Goal: Task Accomplishment & Management: Complete application form

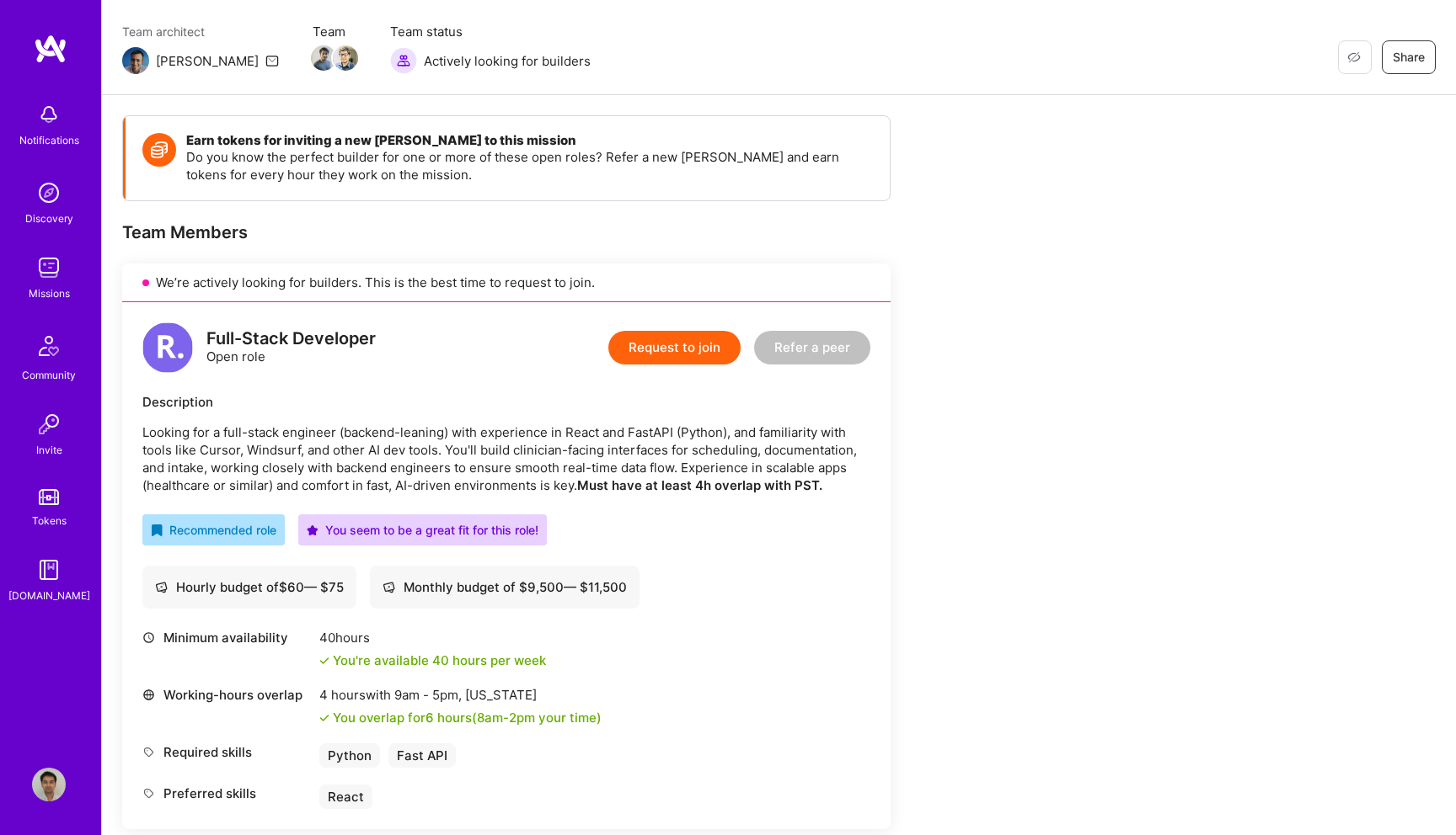
scroll to position [55, 0]
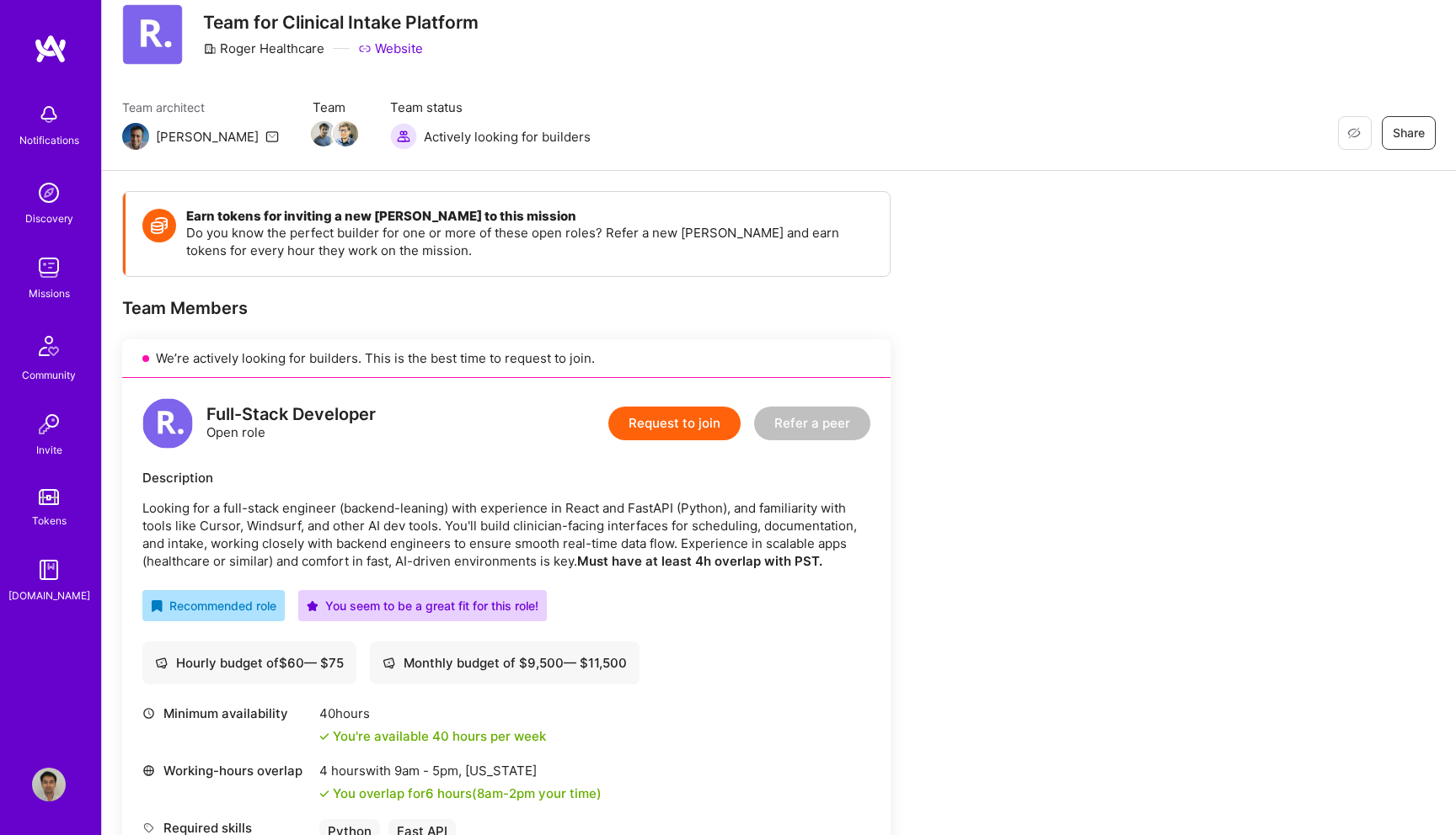
click at [680, 422] on button "Request to join" at bounding box center [675, 423] width 132 height 34
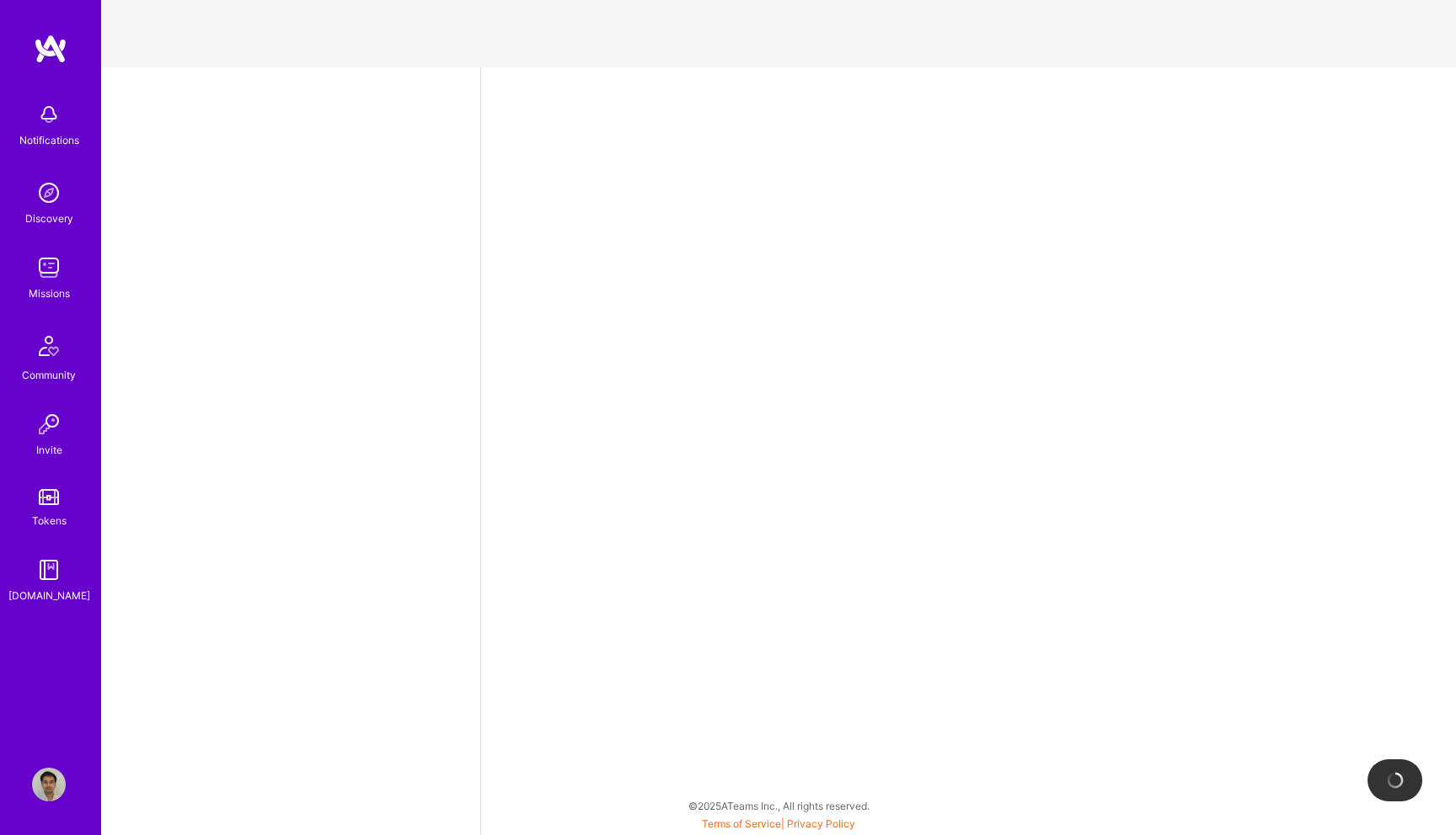
select select "US"
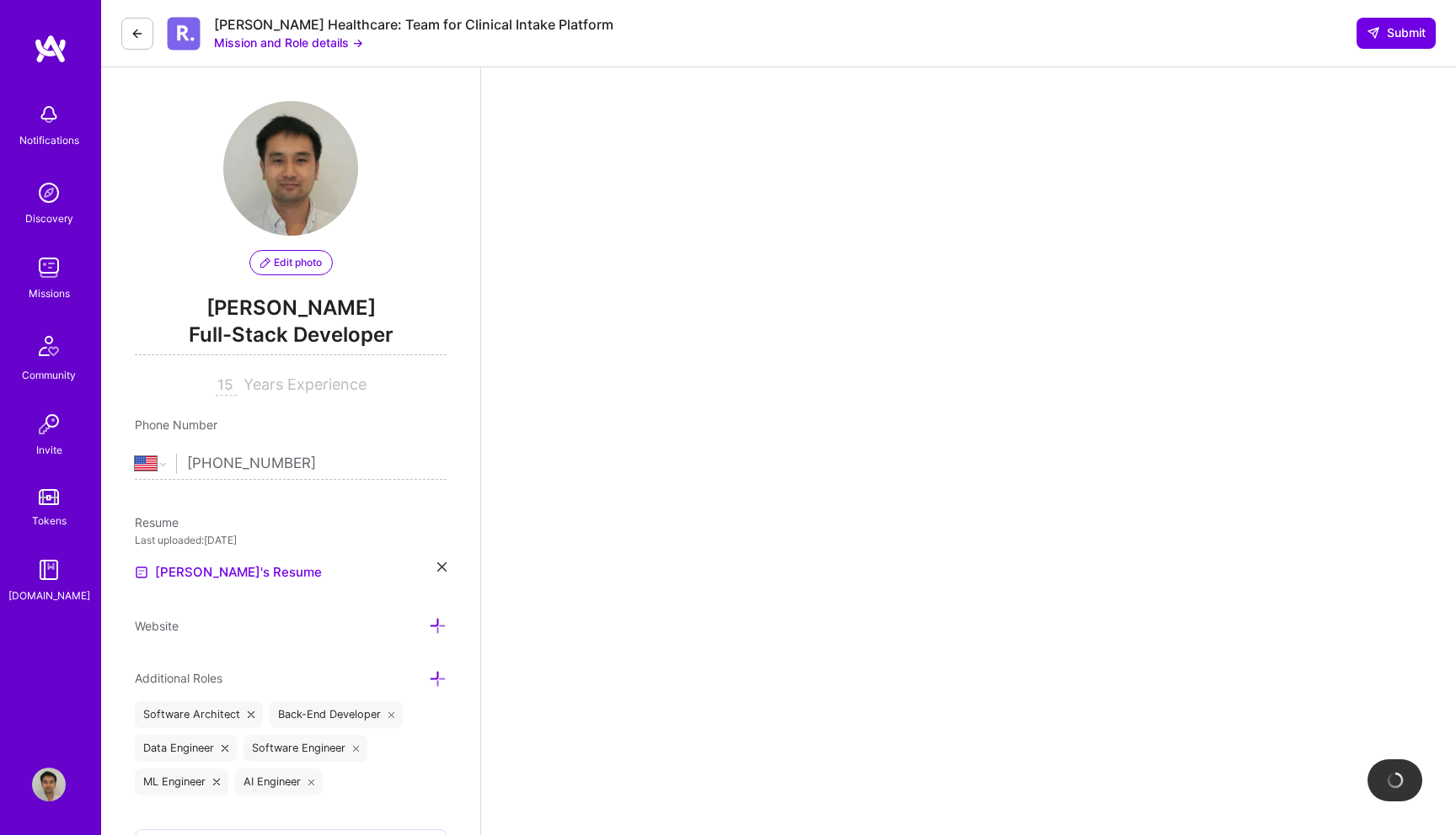
click at [285, 43] on button "Mission and Role details →" at bounding box center [289, 42] width 150 height 18
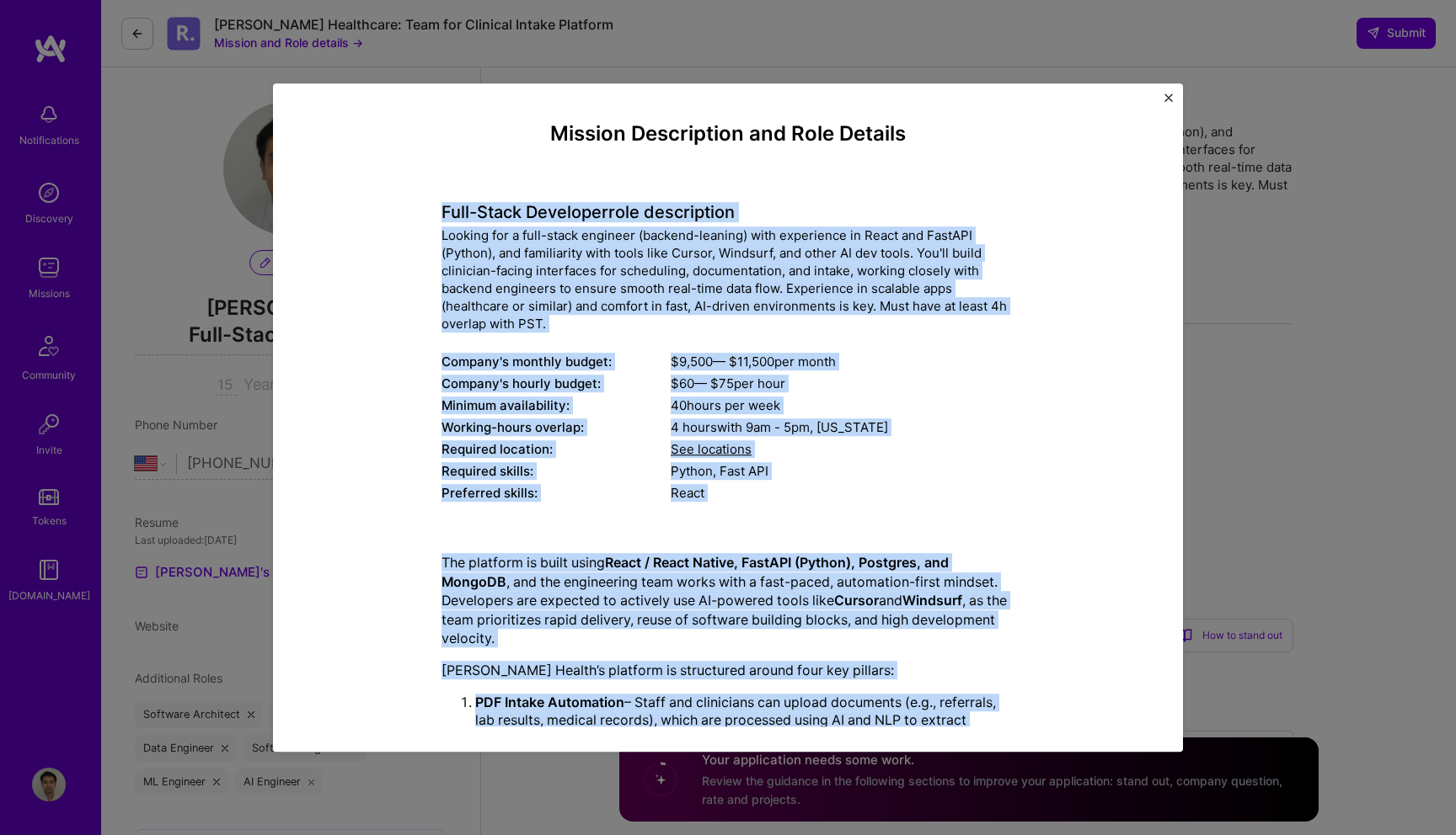
drag, startPoint x: 553, startPoint y: 689, endPoint x: 426, endPoint y: 209, distance: 496.5
click at [426, 209] on div "Mission Description and Role Details Full-Stack Developer role description Look…" at bounding box center [728, 600] width 833 height 956
copy div "Full-Stack Developer role description Looking for a full-stack engineer (backen…"
click at [880, 456] on div "See locations" at bounding box center [842, 450] width 344 height 18
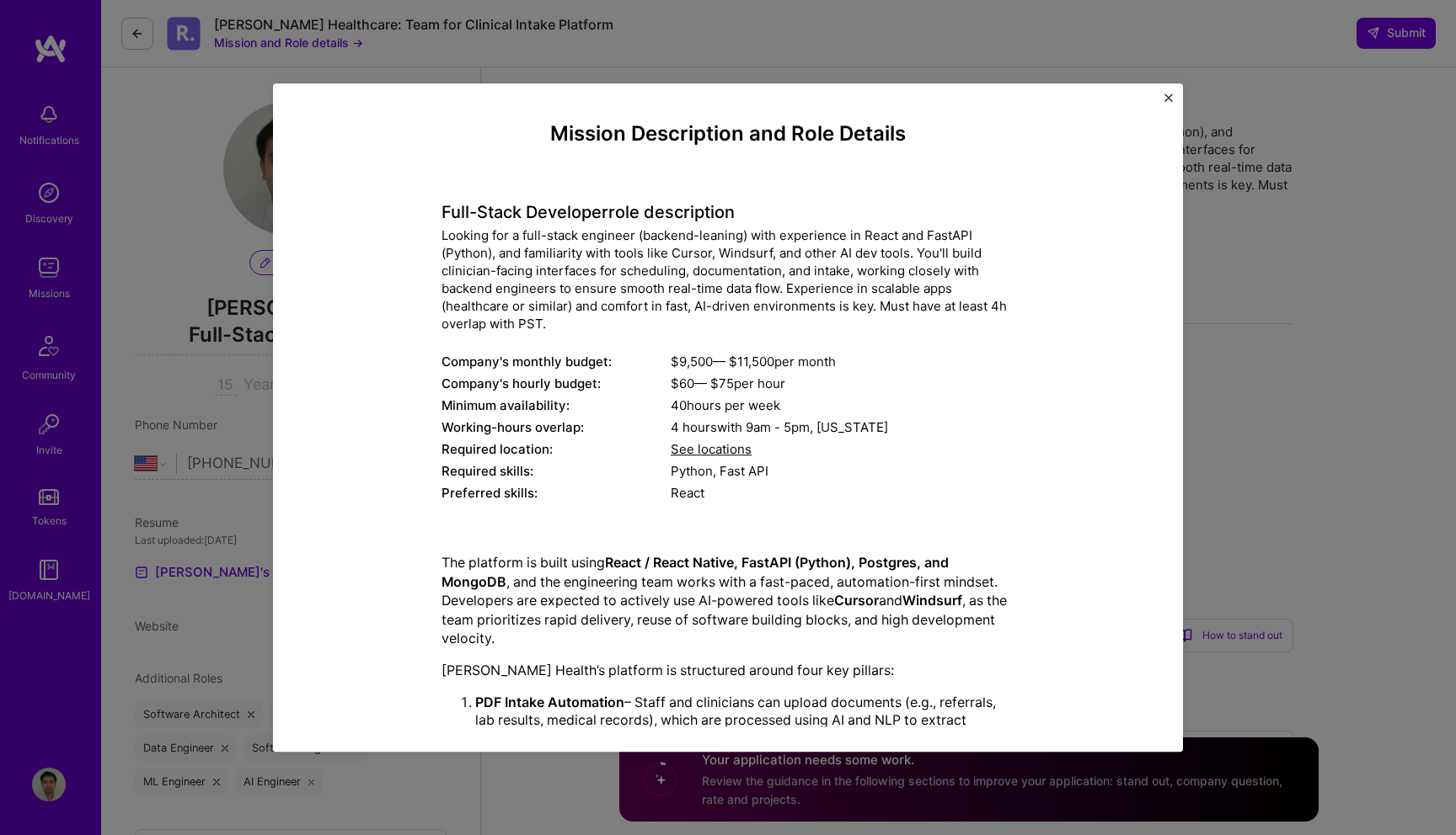
click at [1231, 399] on div "Mission Description and Role Details Full-Stack Developer role description Look…" at bounding box center [728, 418] width 1456 height 835
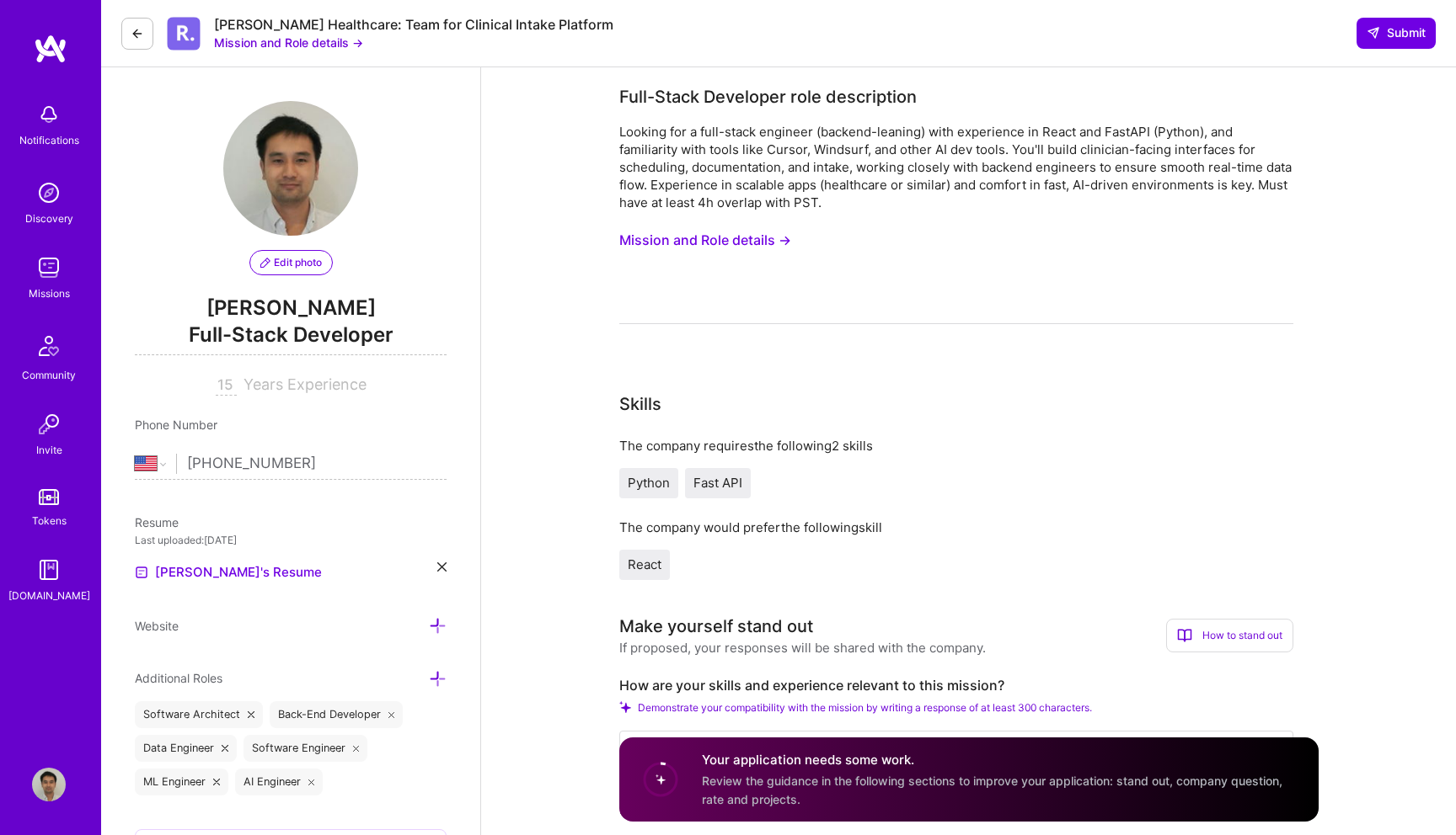
click at [764, 238] on button "Mission and Role details →" at bounding box center [706, 241] width 172 height 31
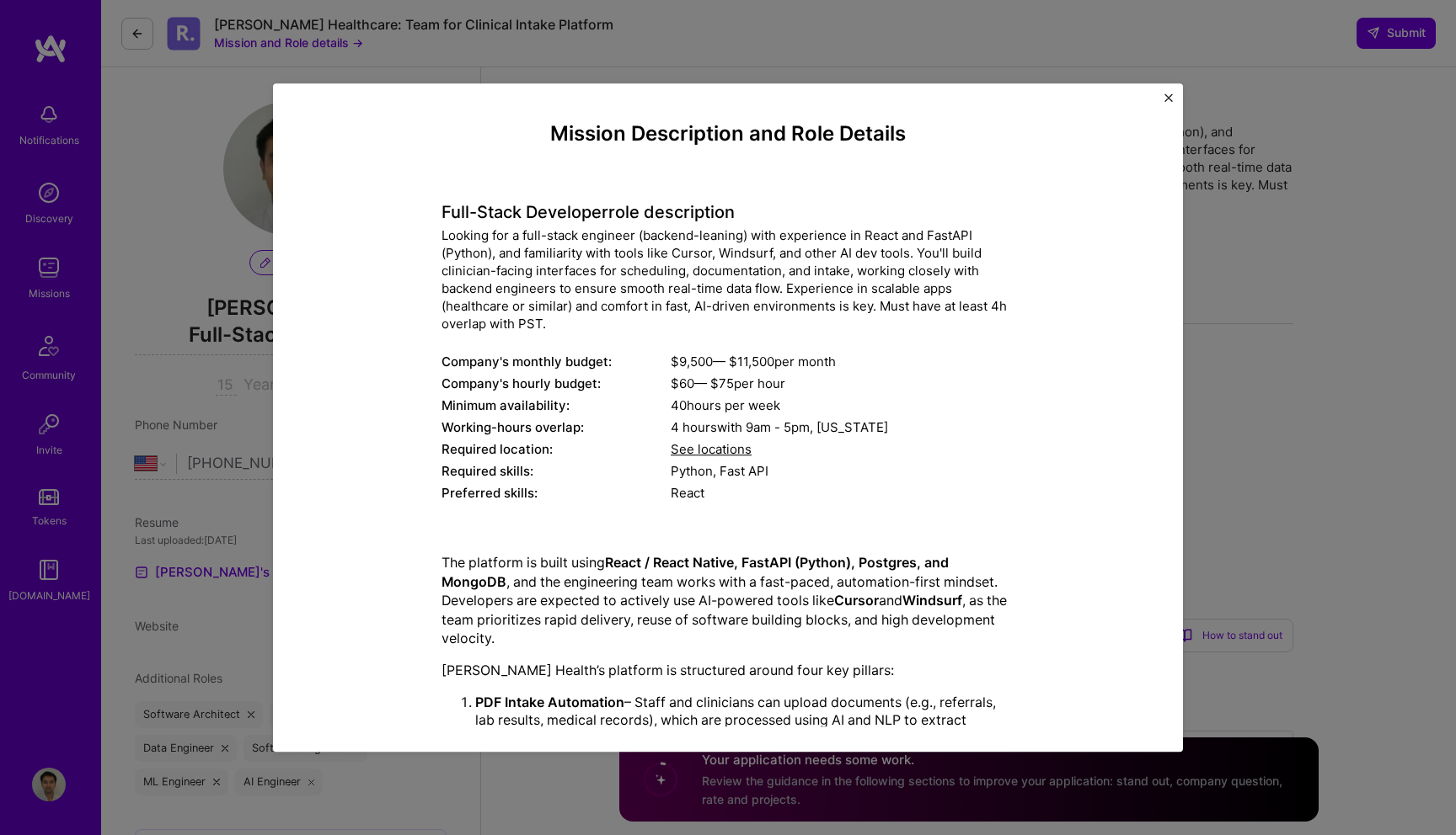
click at [1227, 362] on div "Mission Description and Role Details Full-Stack Developer role description Look…" at bounding box center [728, 418] width 1456 height 835
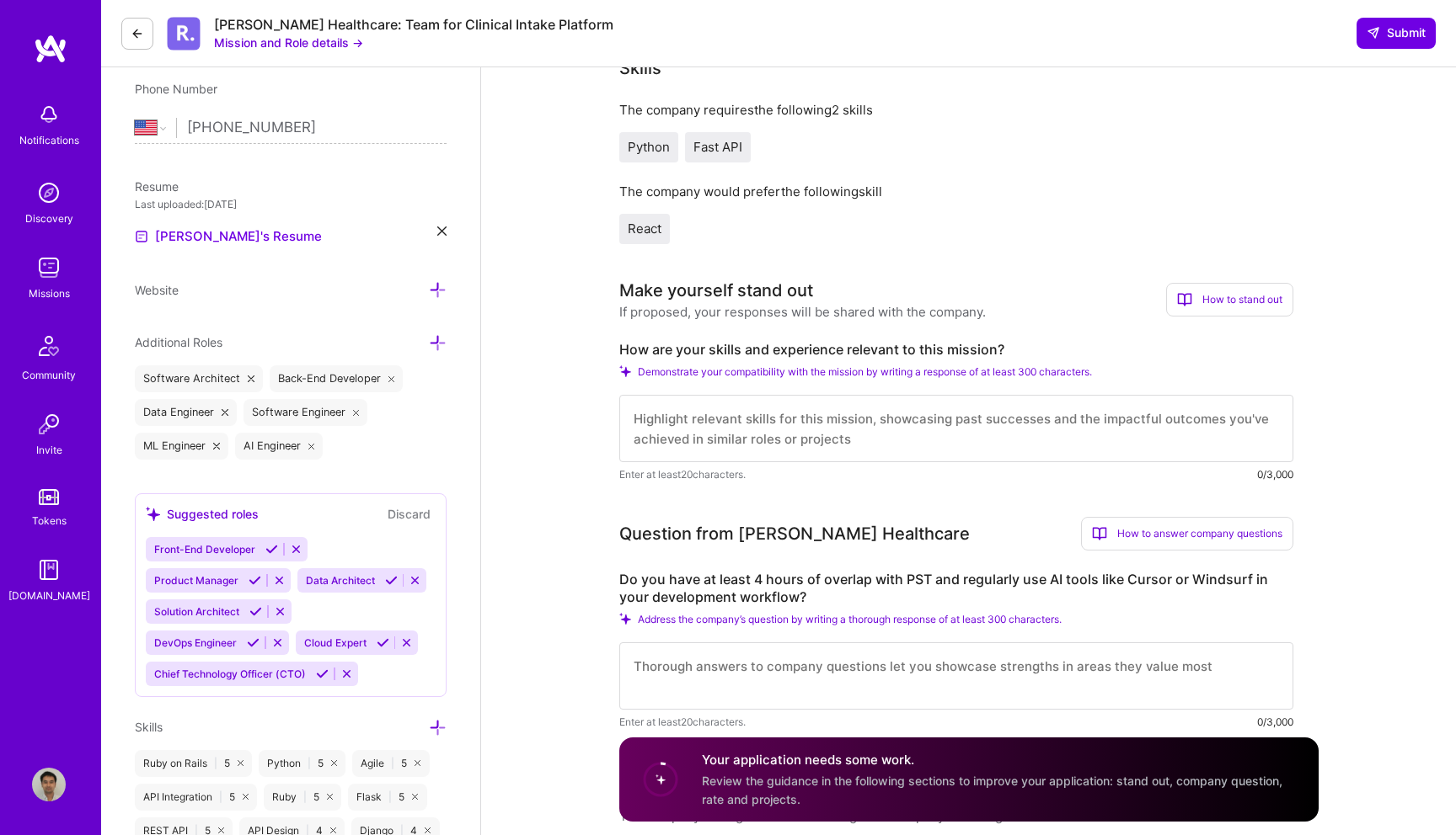
scroll to position [404, 0]
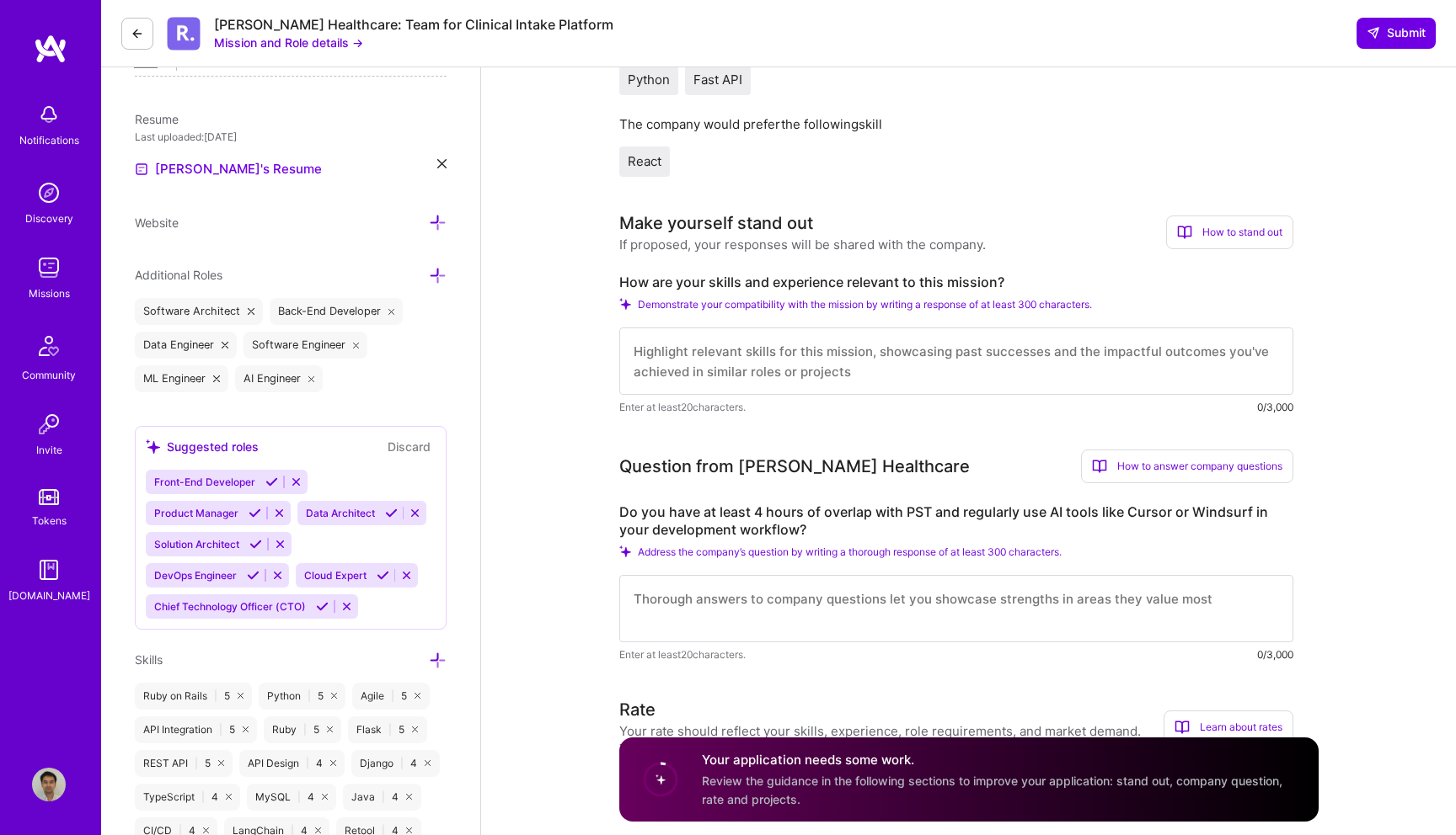
click at [704, 289] on label "How are your skills and experience relevant to this mission?" at bounding box center [957, 283] width 674 height 18
click at [728, 283] on label "How are your skills and experience relevant to this mission?" at bounding box center [957, 283] width 674 height 18
copy label "How are your skills and experience relevant to this mission?"
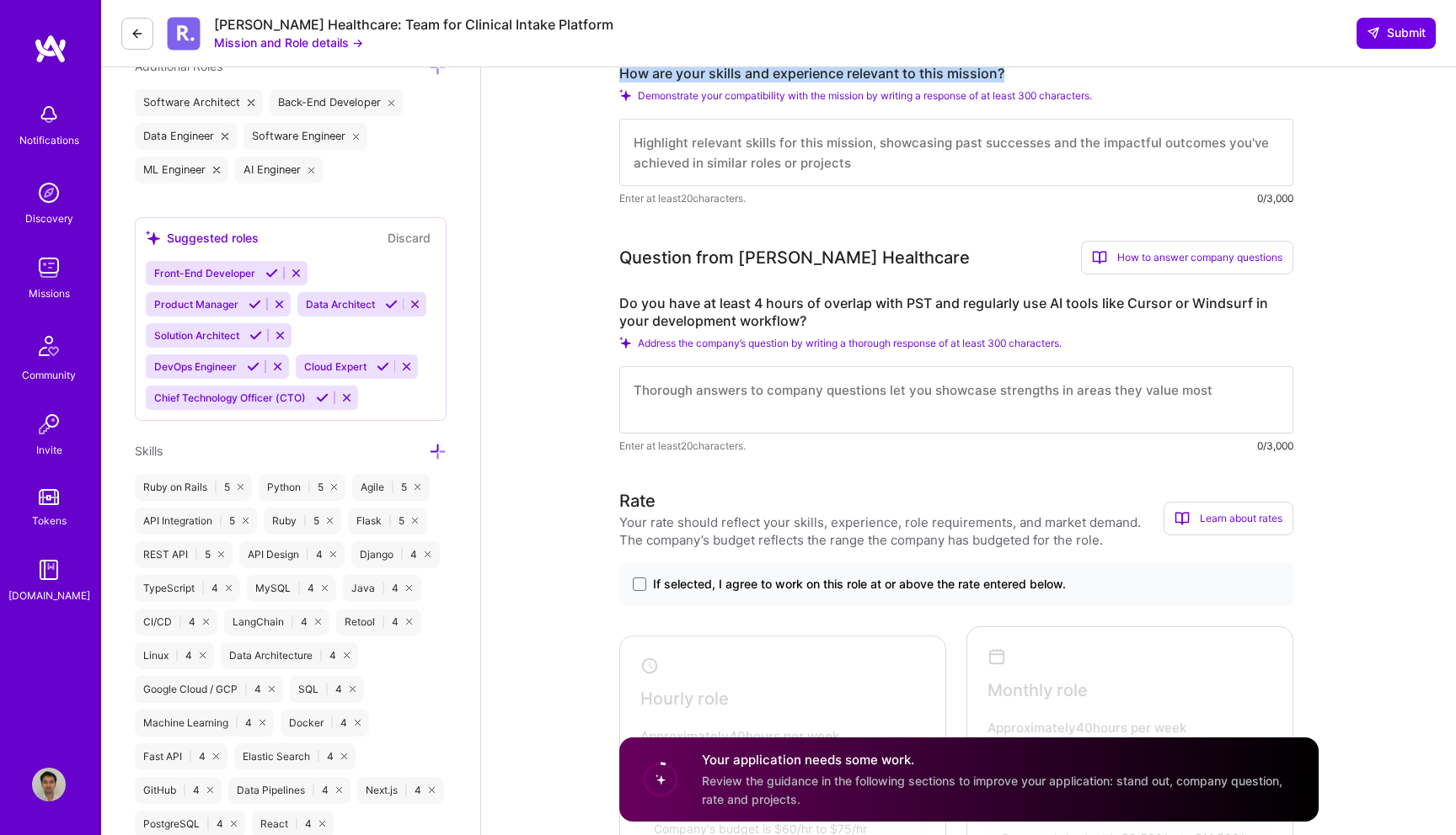
scroll to position [624, 0]
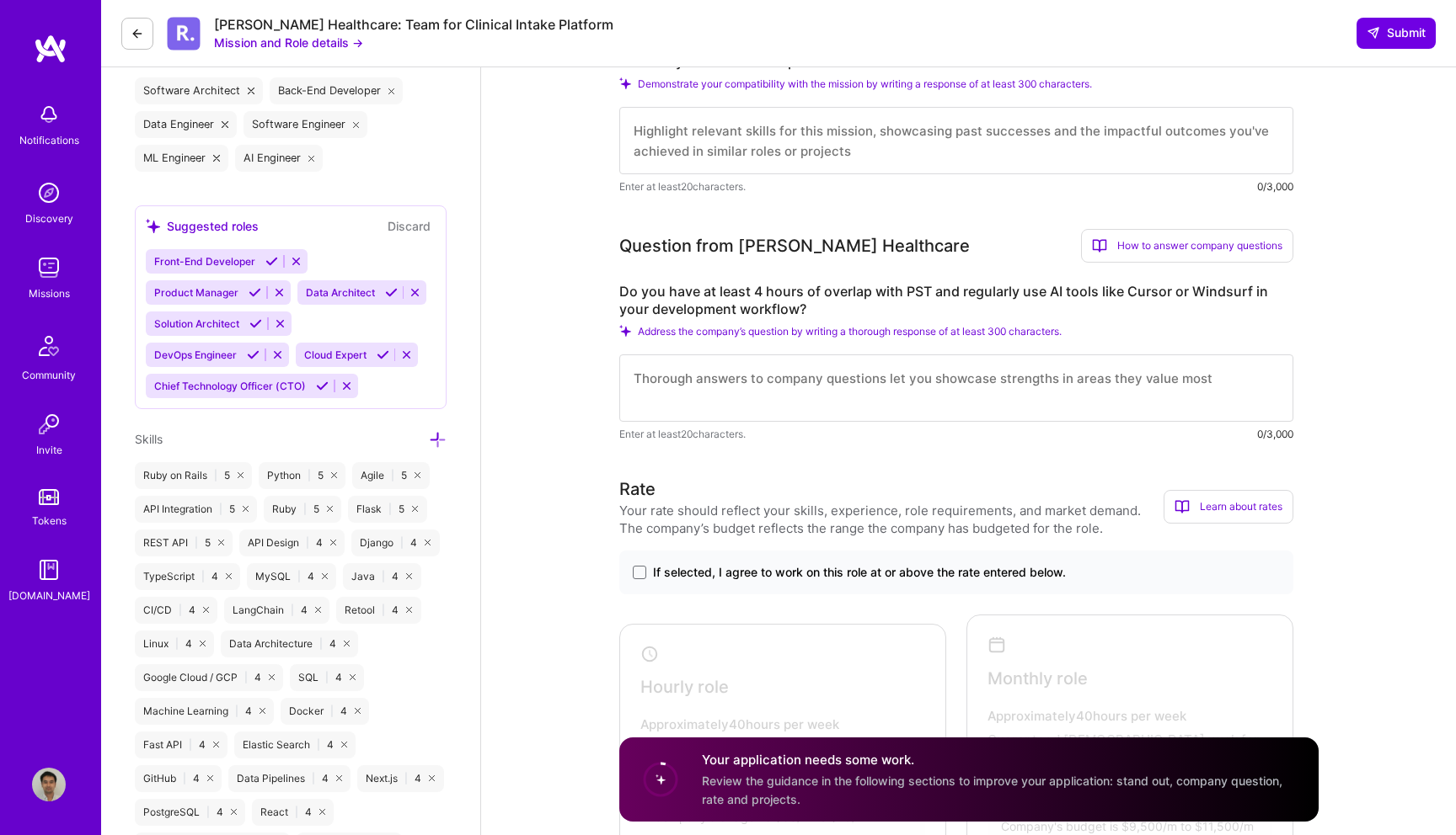
click at [817, 385] on textarea at bounding box center [957, 388] width 674 height 67
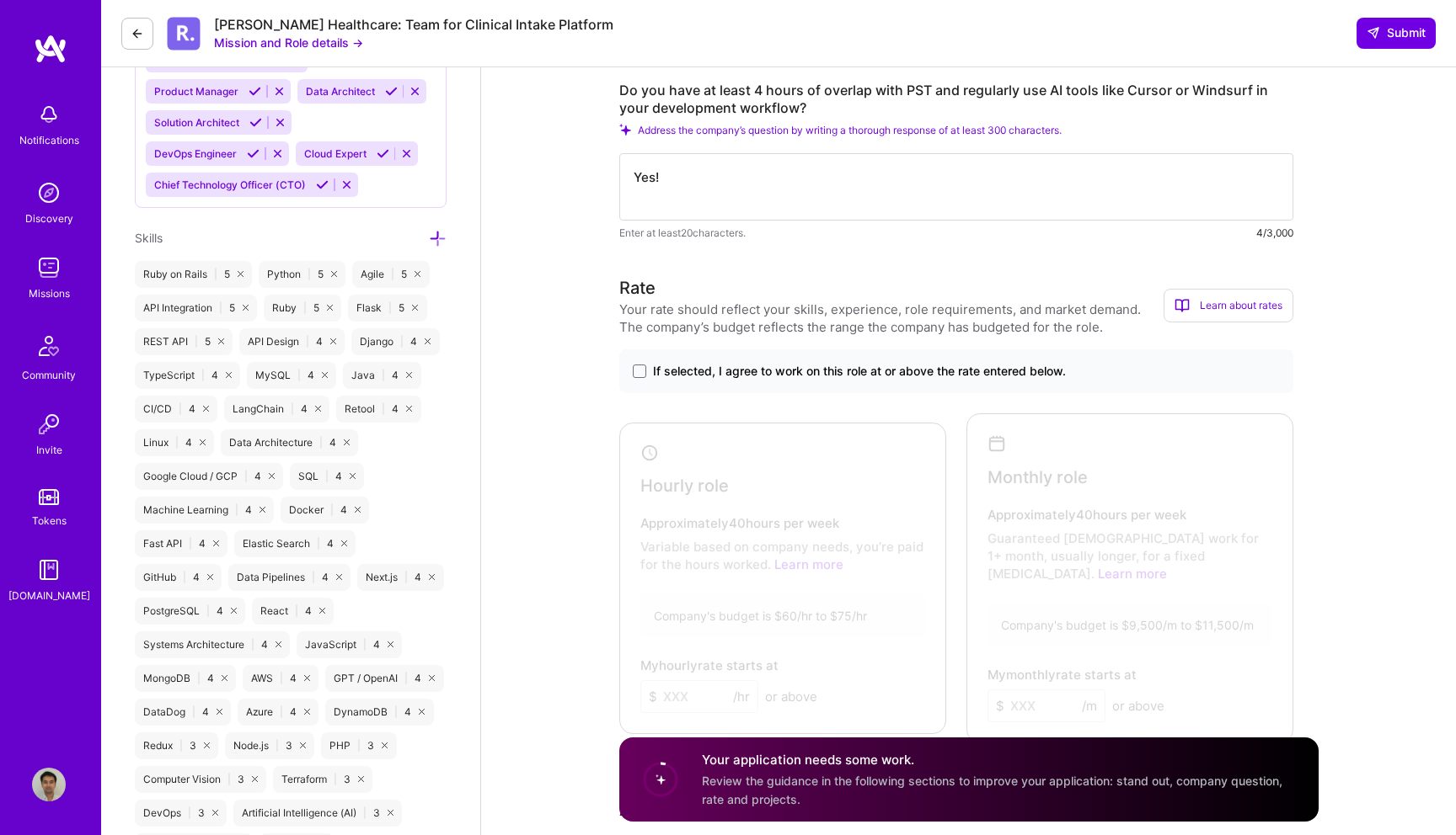
scroll to position [866, 0]
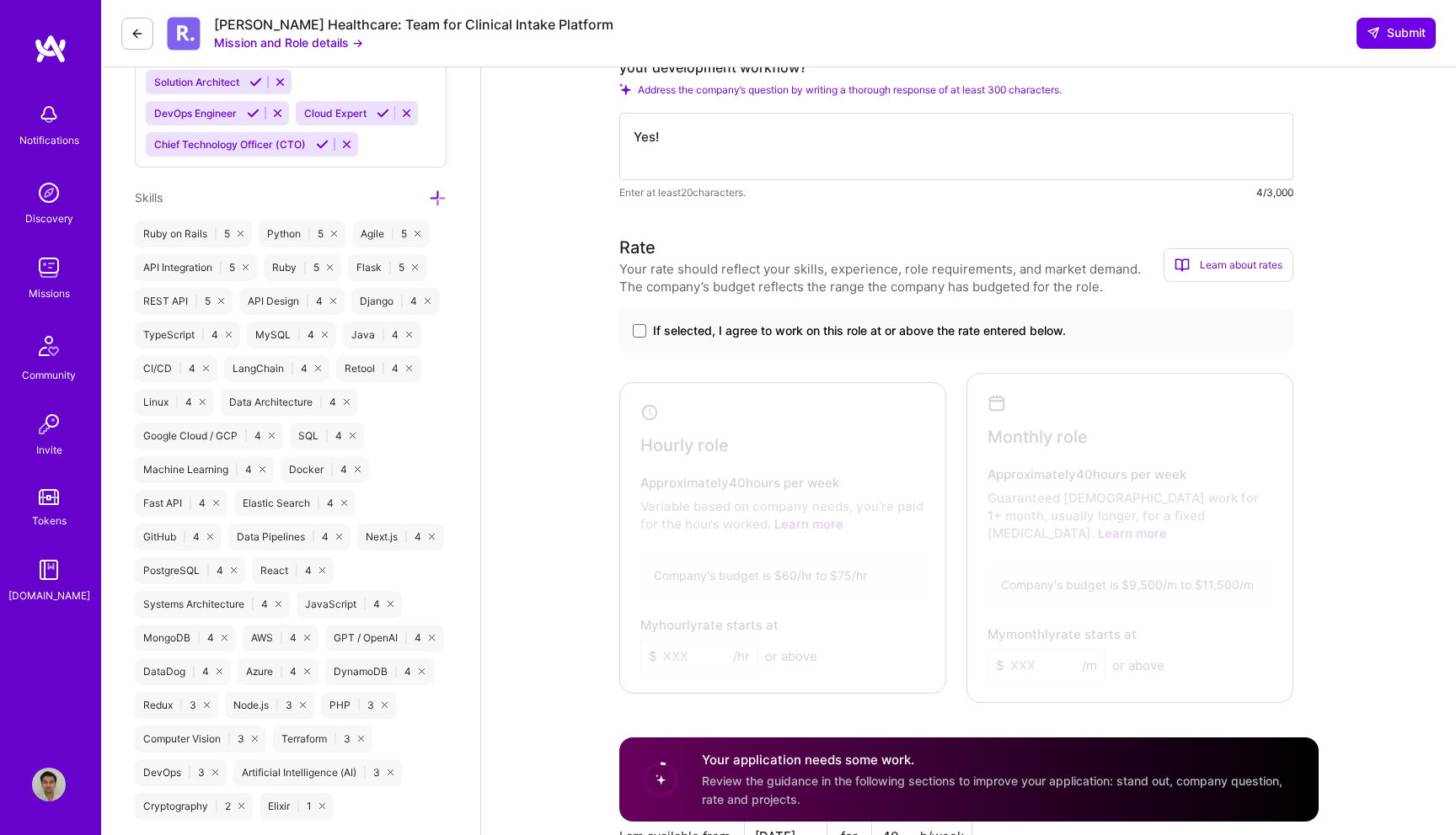
type textarea "Yes!"
click at [715, 333] on span "If selected, I agree to work on this role at or above the rate entered below." at bounding box center [860, 331] width 413 height 17
click at [0, 0] on input "If selected, I agree to work on this role at or above the rate entered below." at bounding box center [0, 0] width 0 height 0
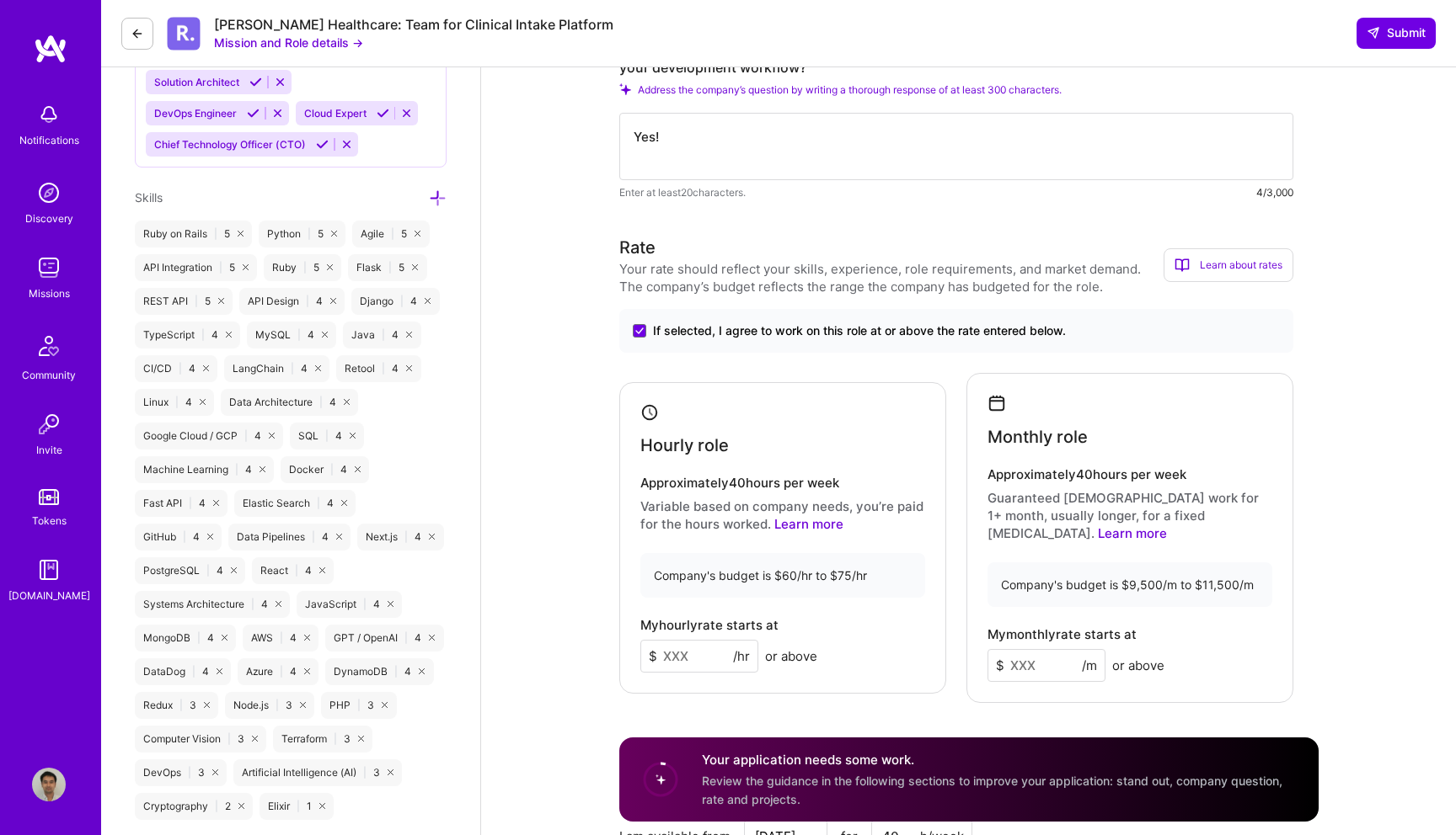
click at [690, 643] on input at bounding box center [699, 656] width 118 height 33
type input "70"
click at [1038, 655] on input at bounding box center [1046, 666] width 118 height 33
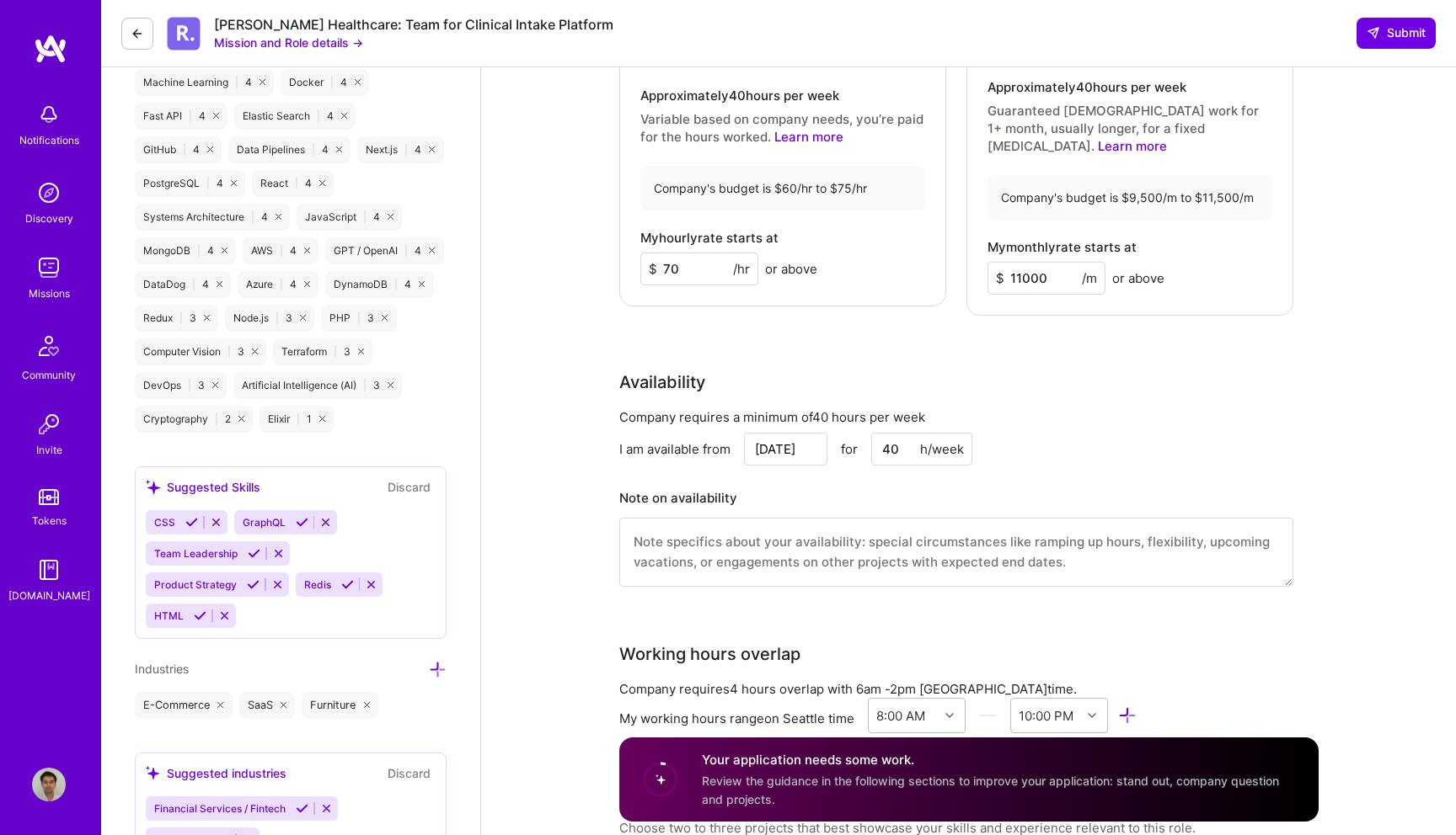
scroll to position [1259, 0]
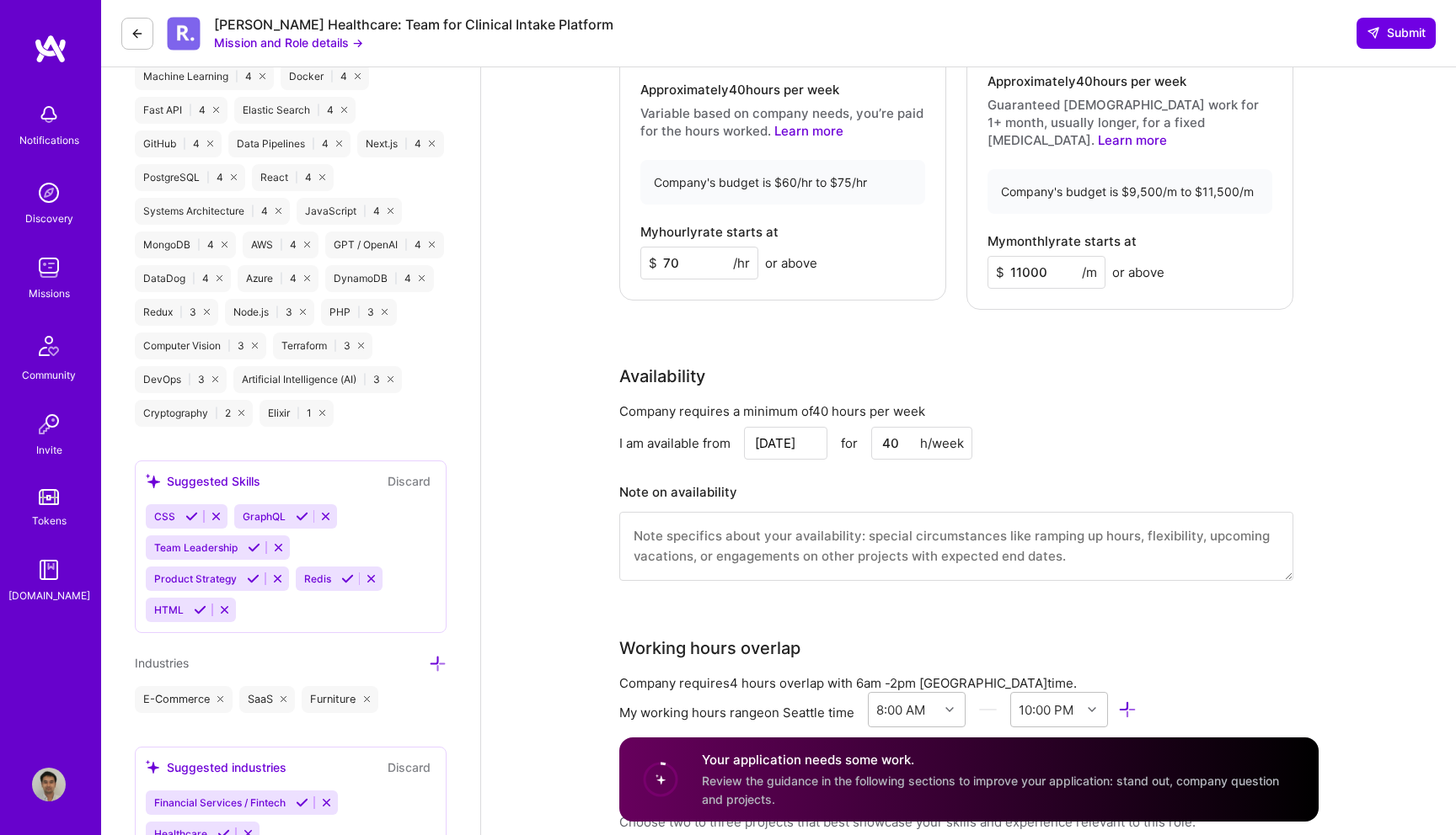
type input "11000"
click at [765, 427] on input "[DATE]" at bounding box center [786, 443] width 83 height 33
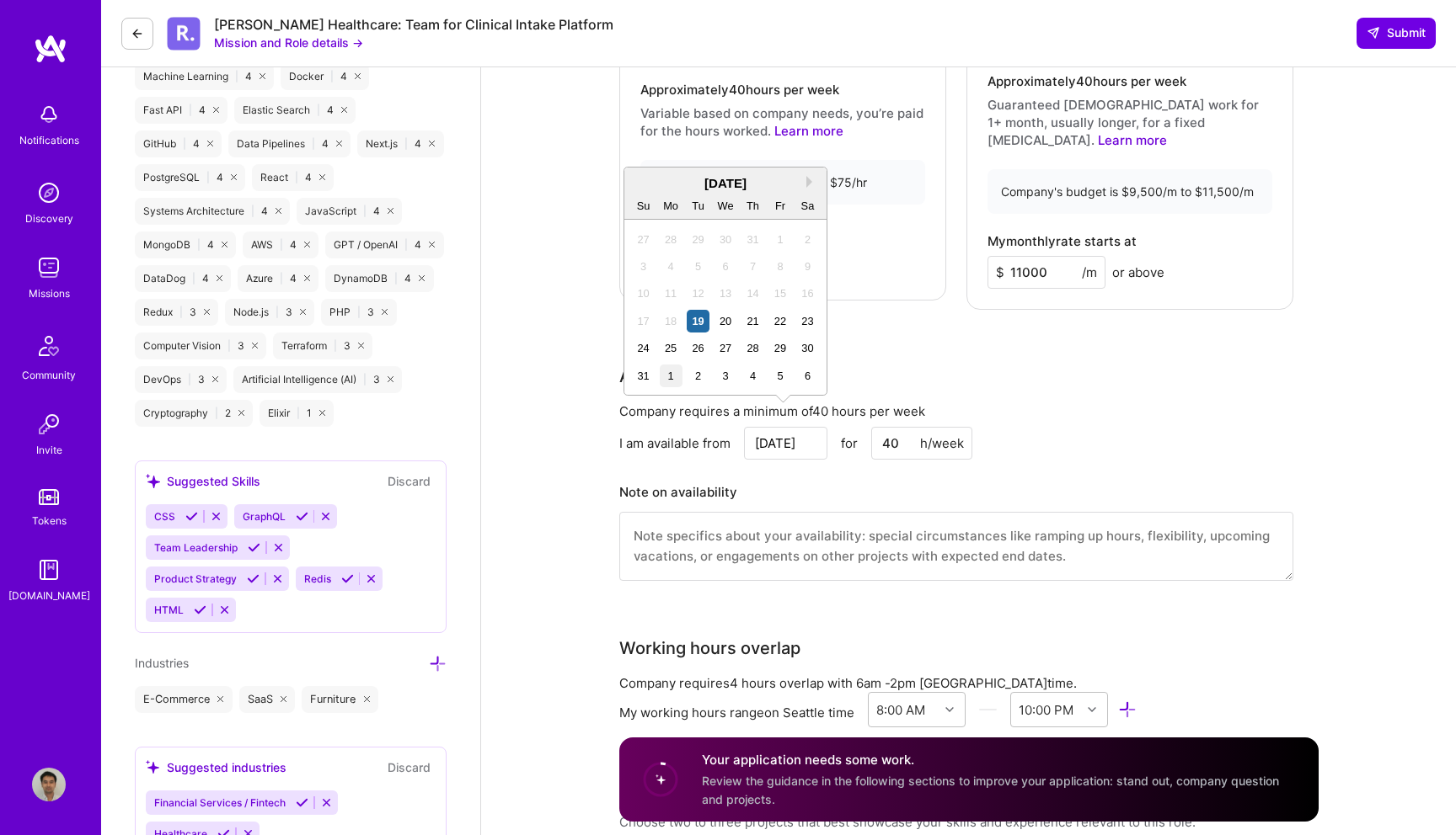
click at [670, 377] on div "1" at bounding box center [671, 375] width 22 height 22
type input "Sep 1"
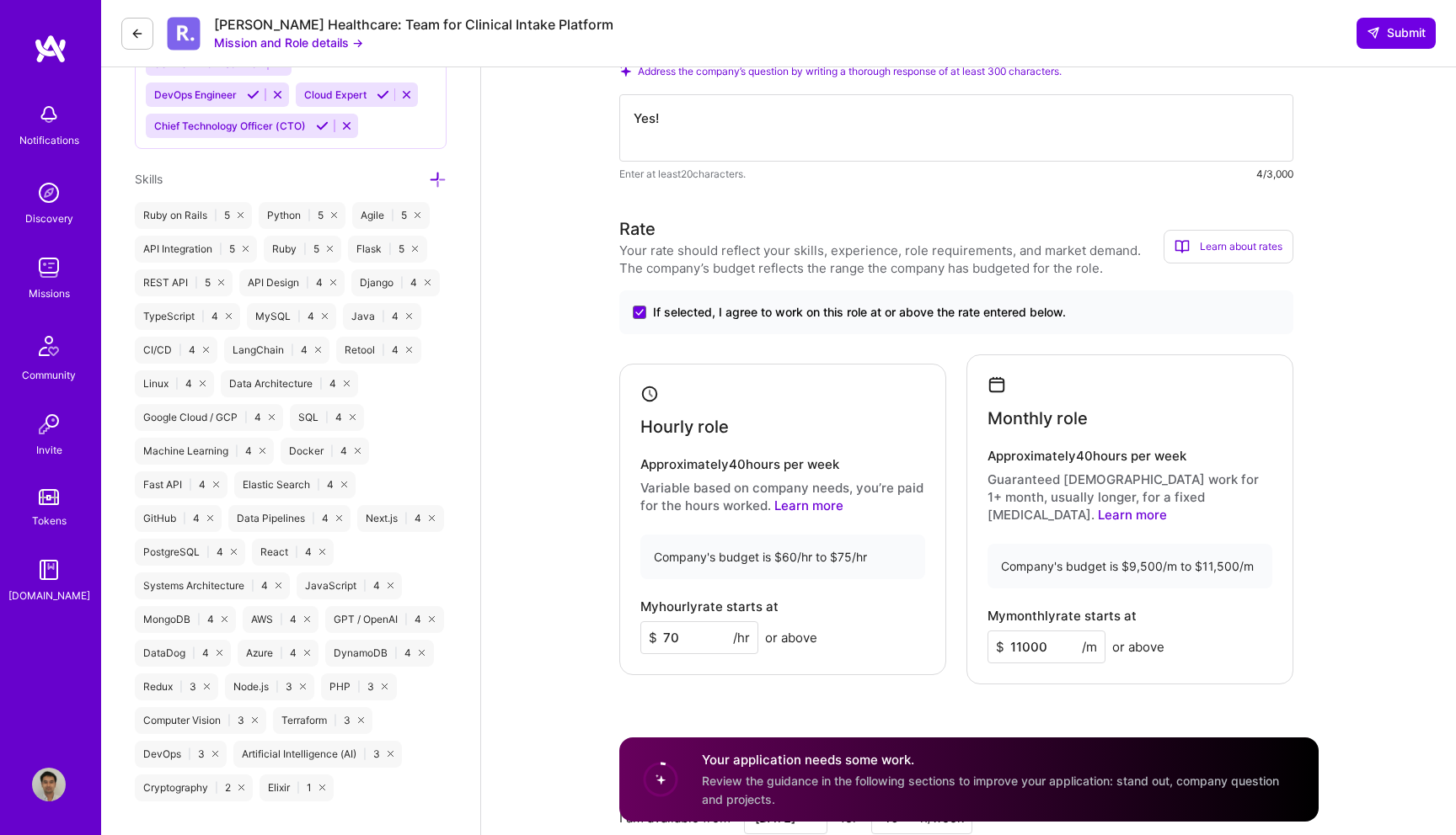
scroll to position [572, 0]
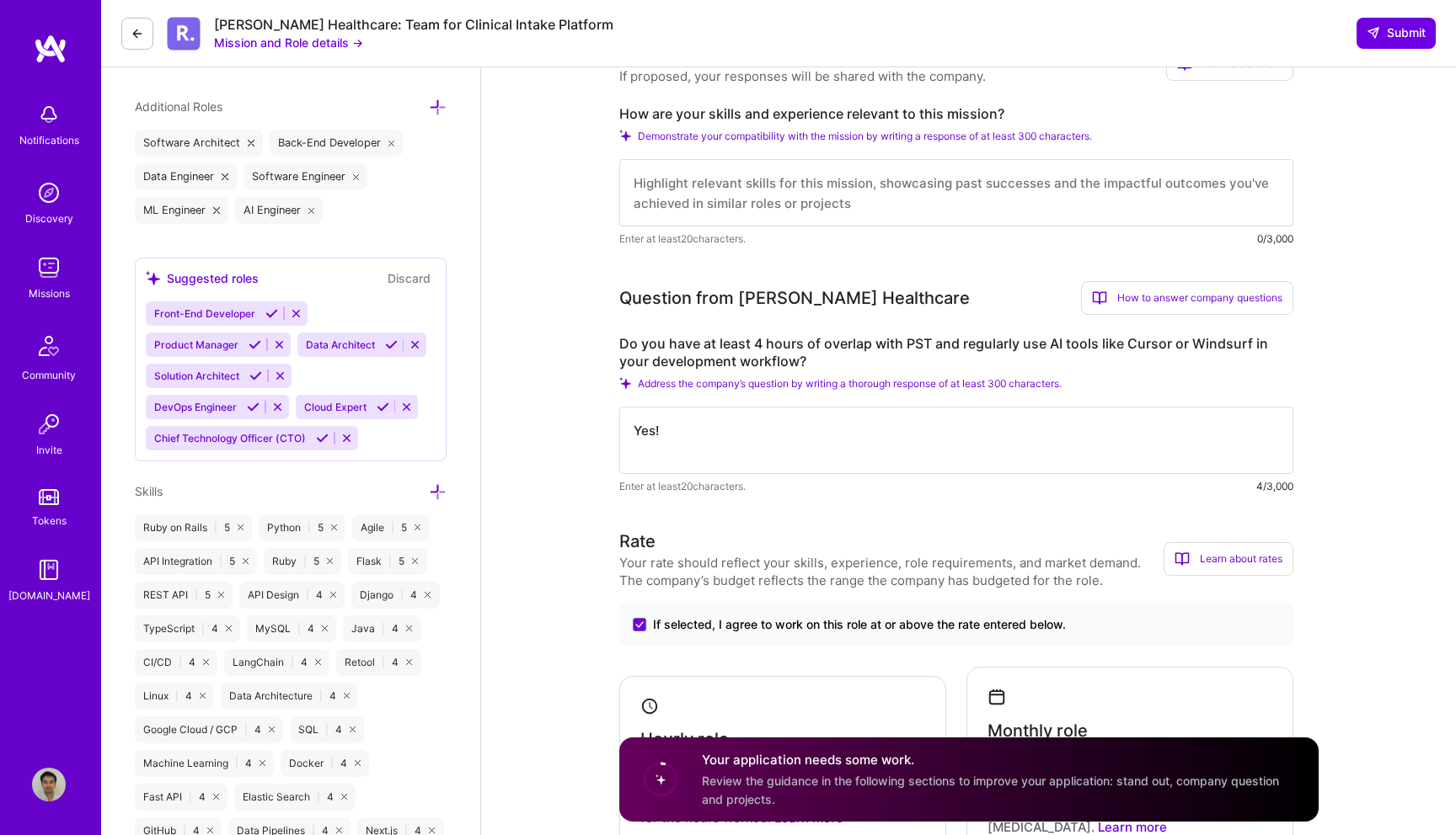
click at [748, 450] on textarea "Yes!" at bounding box center [957, 440] width 674 height 67
click at [748, 161] on textarea at bounding box center [957, 192] width 674 height 67
paste textarea "I bring strong backend experience with Python (FastAPI, Django, Flask) and fron…"
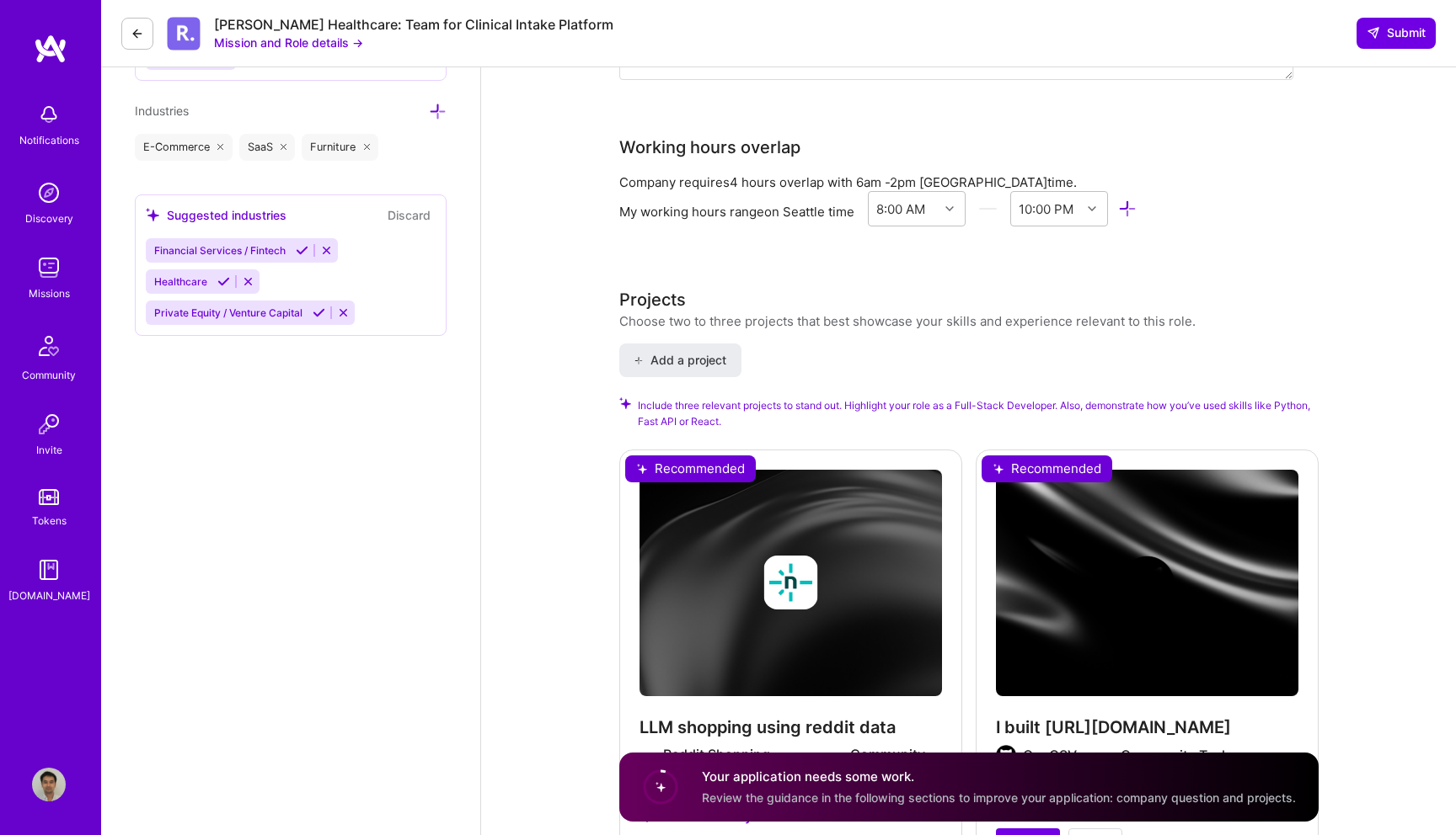
scroll to position [2147, 0]
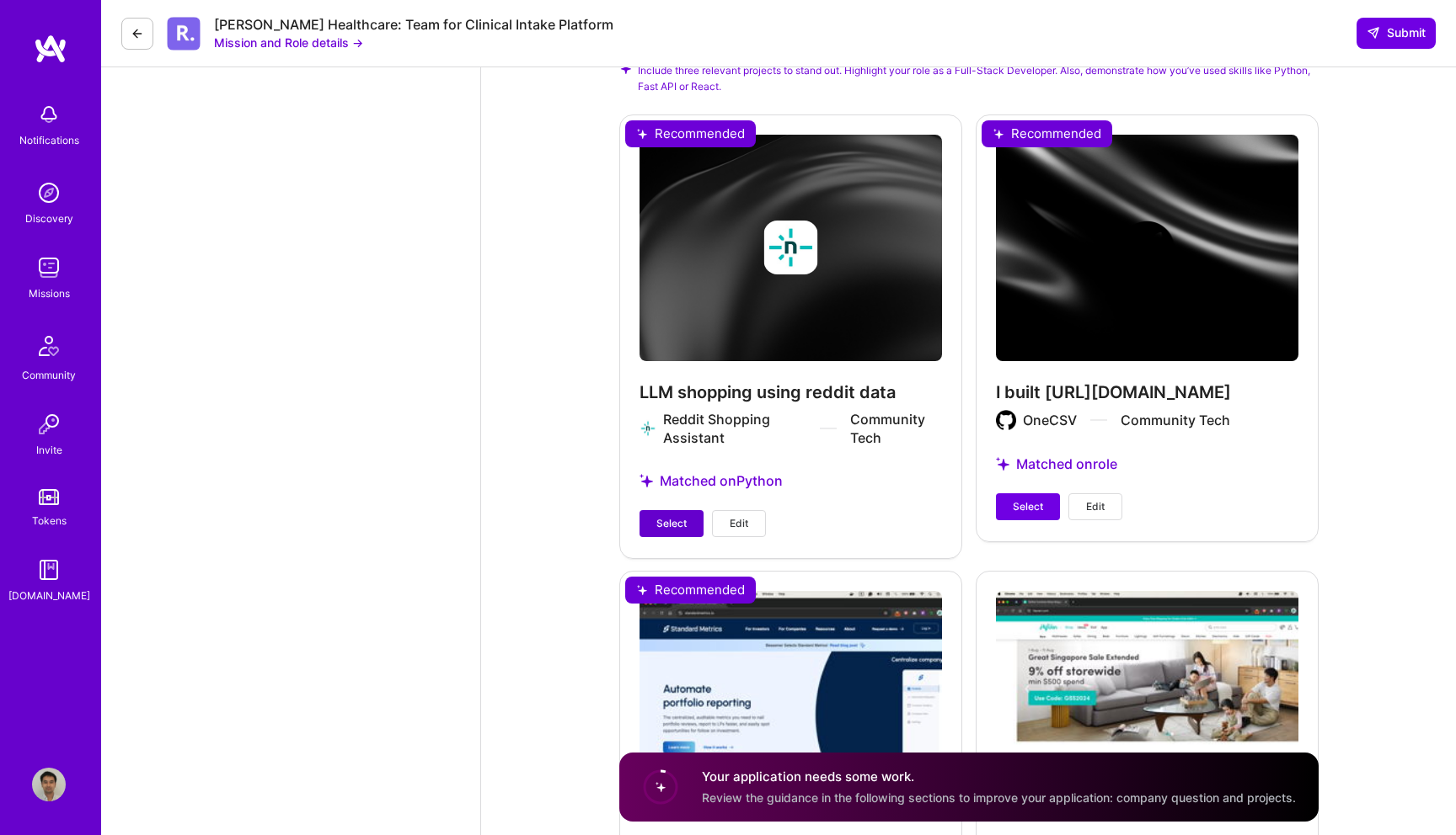
type textarea "I bring strong backend experience with Python (FastAPI, Django, Flask) and fron…"
click at [667, 516] on span "Select" at bounding box center [671, 524] width 30 height 15
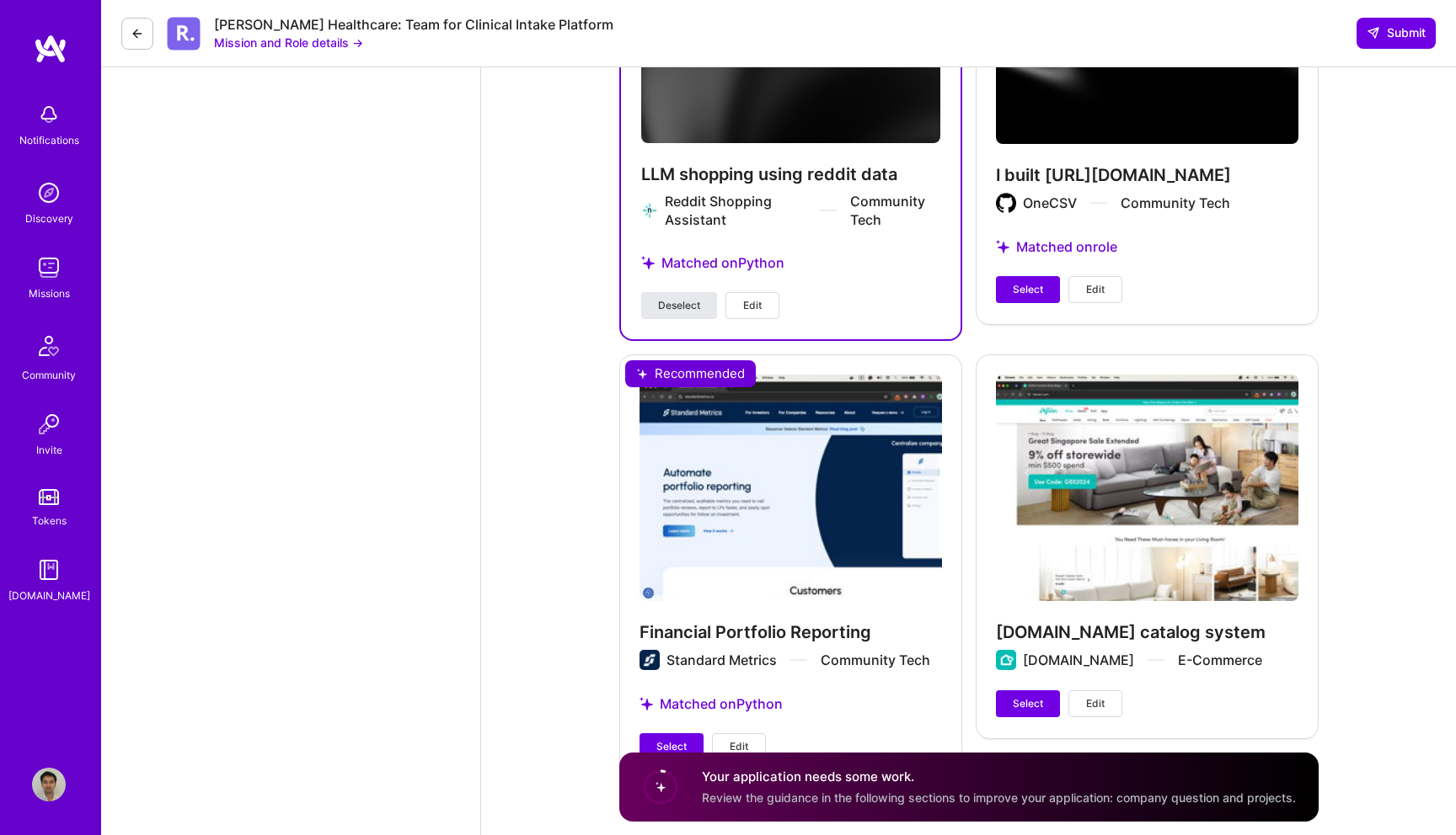
scroll to position [2395, 0]
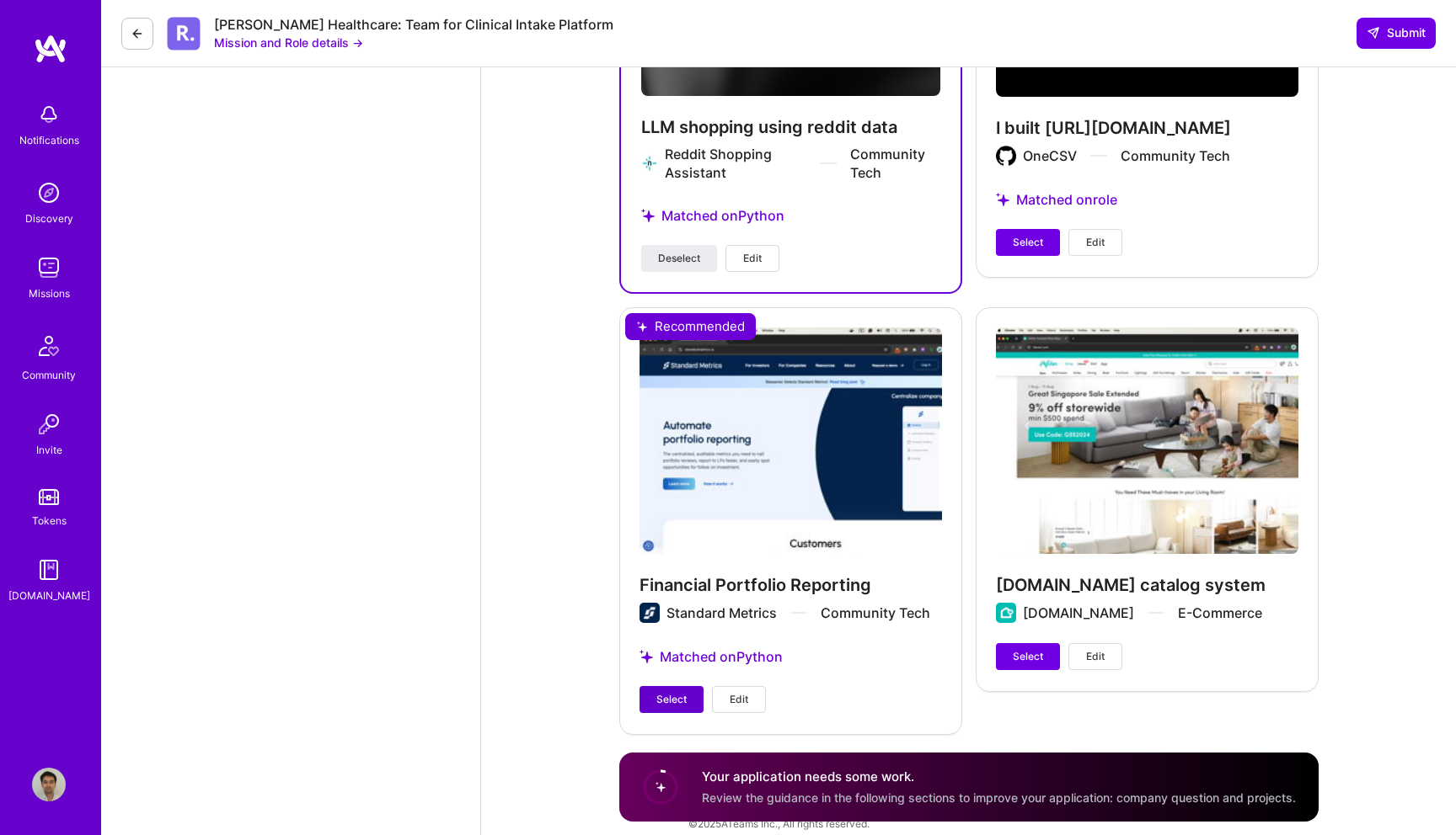
click at [672, 692] on span "Select" at bounding box center [671, 700] width 30 height 15
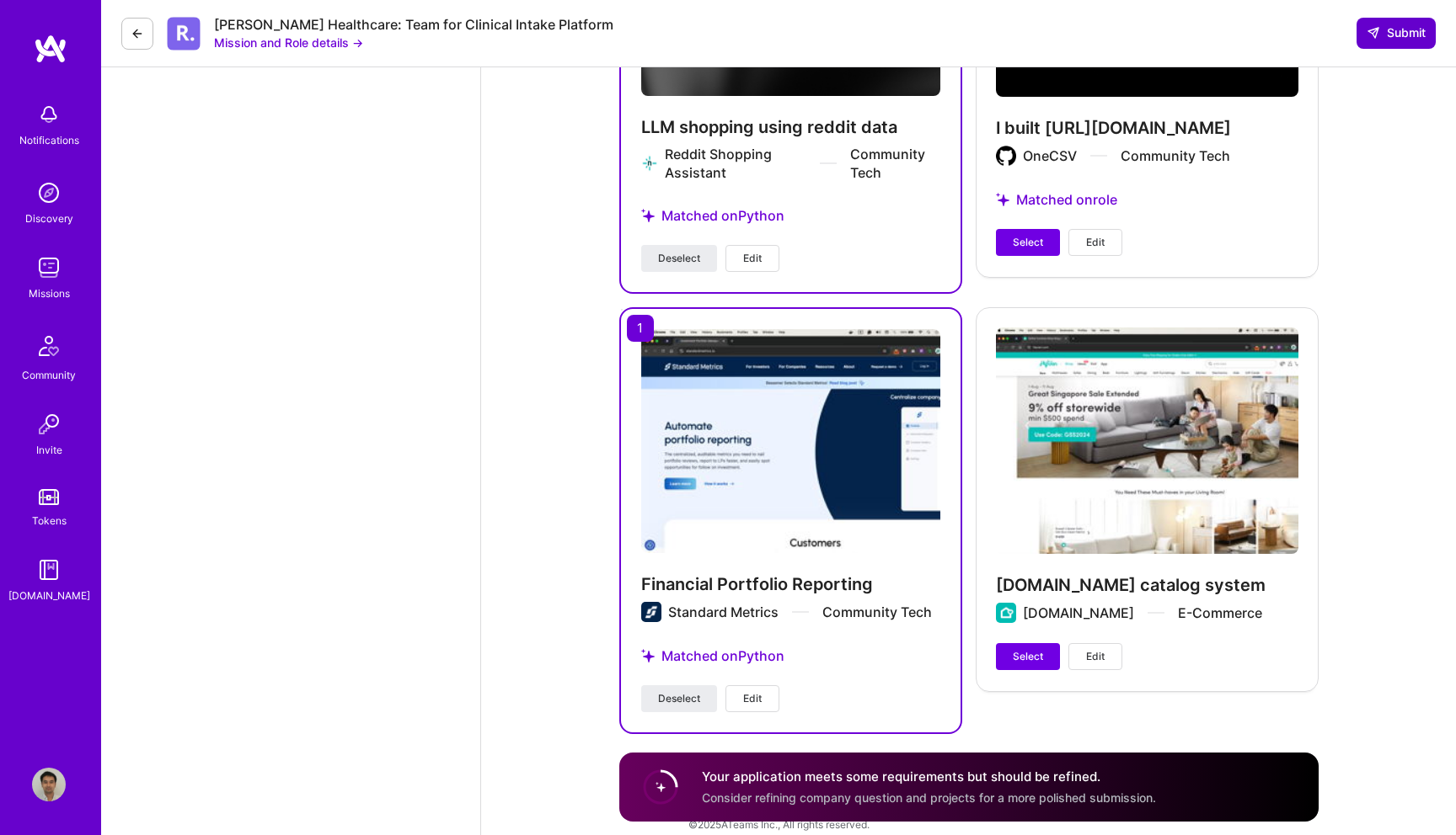
click at [1400, 46] on button "Submit" at bounding box center [1396, 33] width 79 height 30
click at [1401, 30] on span "Submit" at bounding box center [1396, 33] width 59 height 17
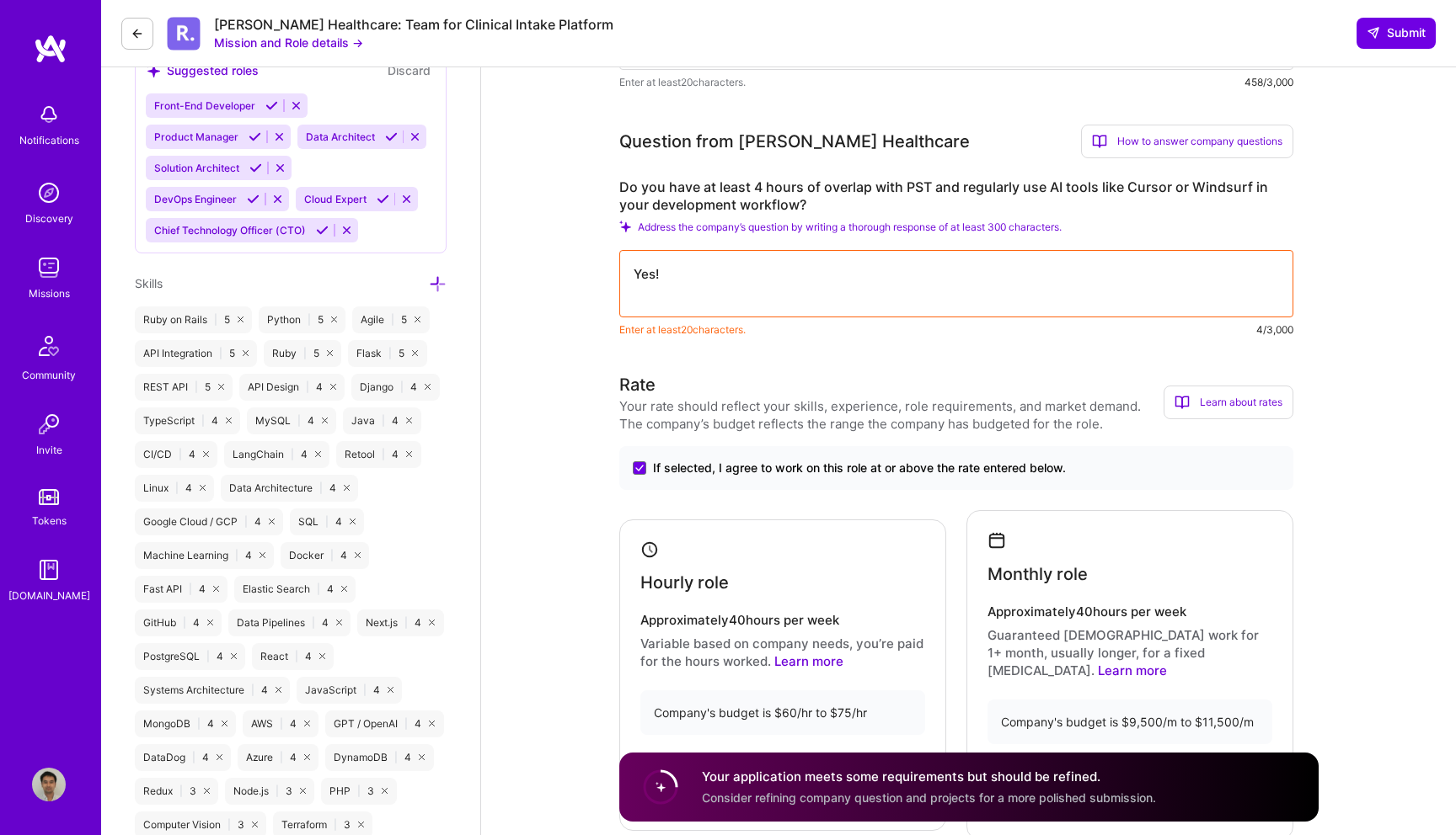
scroll to position [778, 0]
click at [809, 194] on label "Do you have at least 4 hours of overlap with PST and regularly use AI tools lik…" at bounding box center [957, 198] width 674 height 35
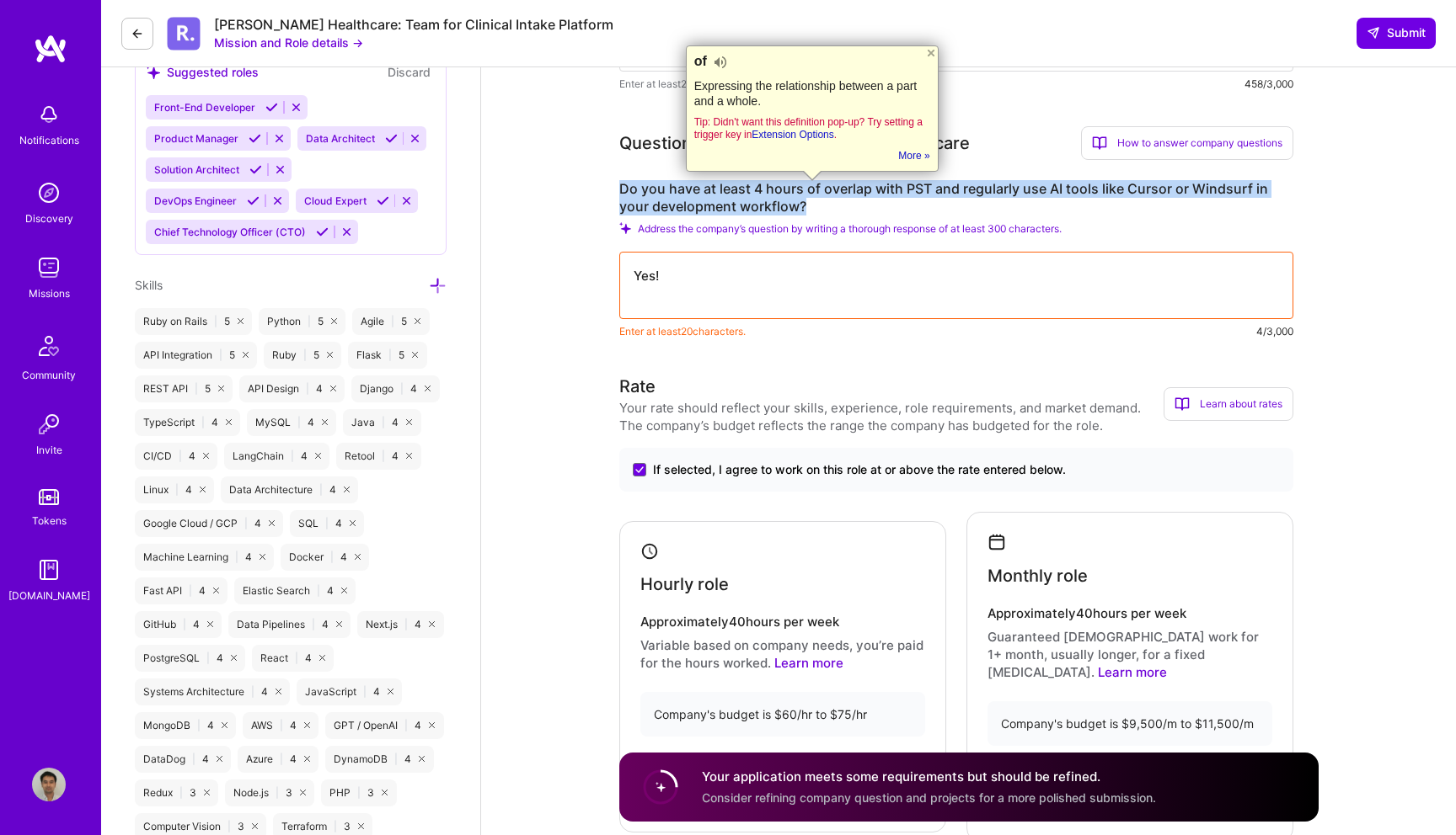
click at [809, 194] on label "Do you have at least 4 hours of overlap with PST and regularly use AI tools lik…" at bounding box center [957, 198] width 674 height 35
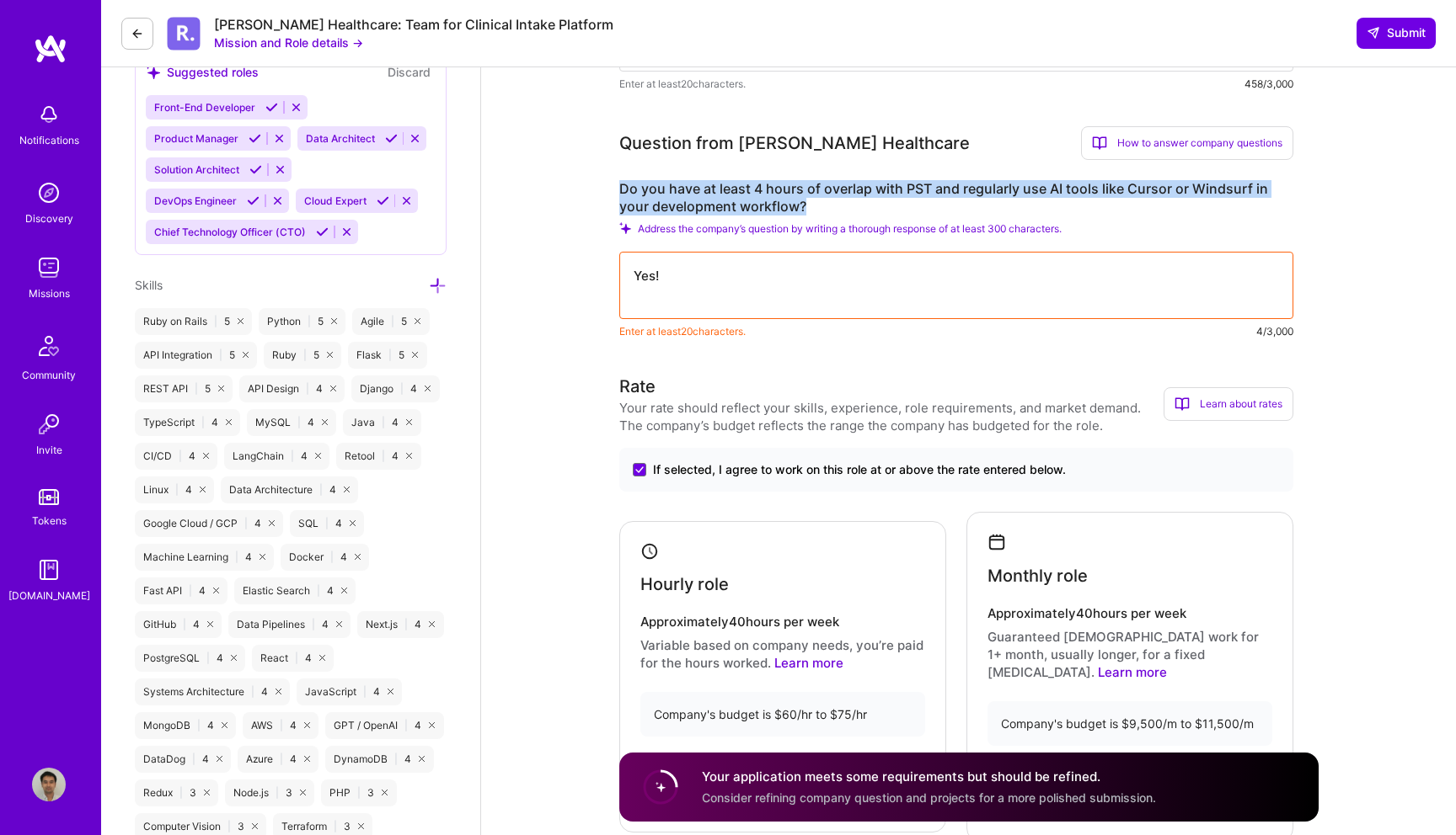
copy label "Do you have at least 4 hours of overlap with PST and regularly use AI tools lik…"
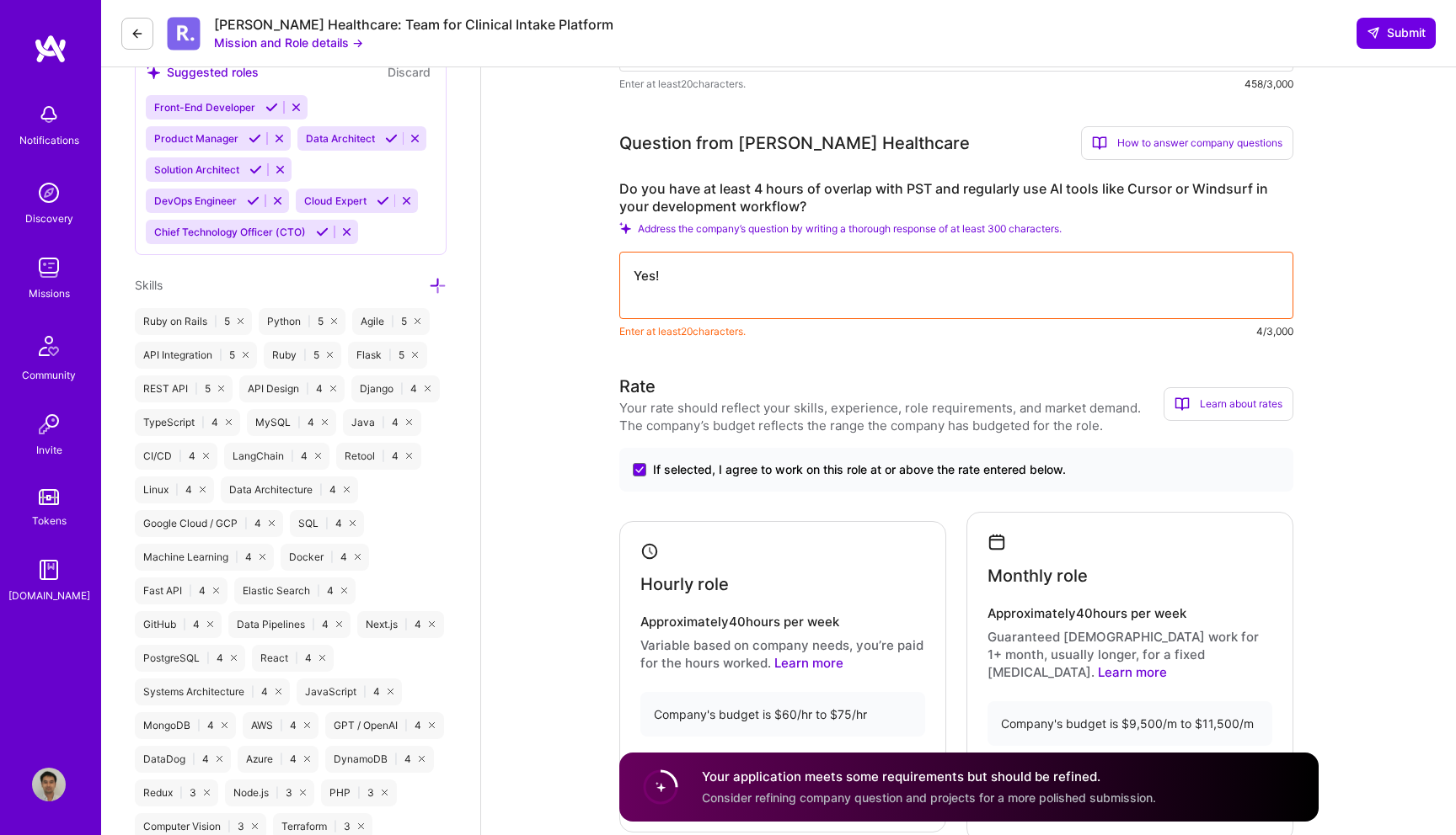
click at [773, 301] on textarea "Yes!" at bounding box center [957, 285] width 674 height 67
paste textarea "— I usually have 4+ hours overlap with PST, and I use AI tools like Cursor dail…"
type textarea "Yes — I usually have 4+ hours overlap with PST, and I use AI tools like Cursor …"
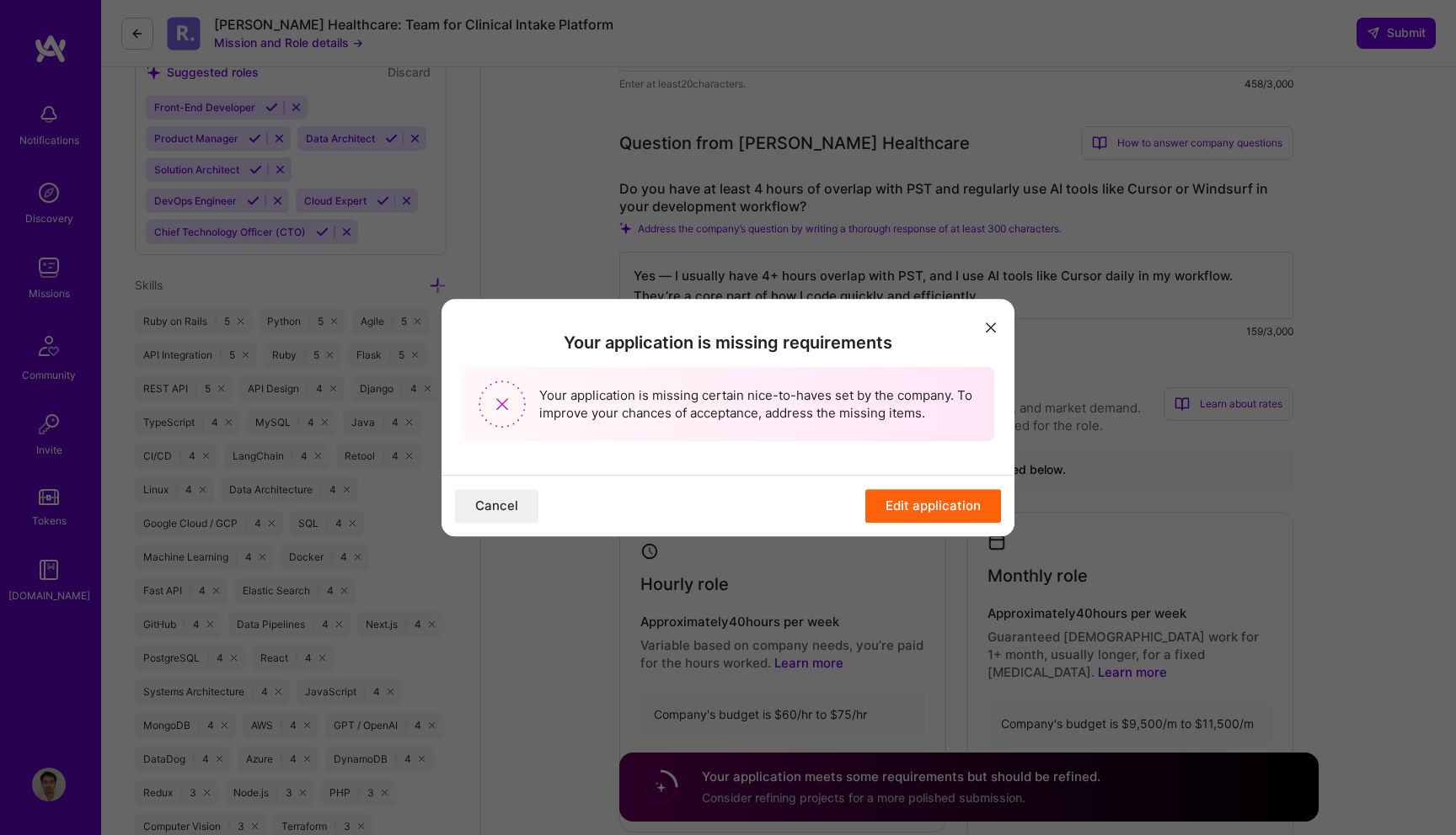
click at [988, 323] on icon "modal" at bounding box center [991, 327] width 10 height 10
click at [987, 326] on icon "modal" at bounding box center [991, 327] width 10 height 10
click at [497, 510] on button "Cancel" at bounding box center [496, 506] width 83 height 34
click at [938, 516] on button "Edit application" at bounding box center [933, 506] width 136 height 34
click at [924, 448] on div "Your application is missing requirements Your application is missing certain ni…" at bounding box center [728, 387] width 573 height 176
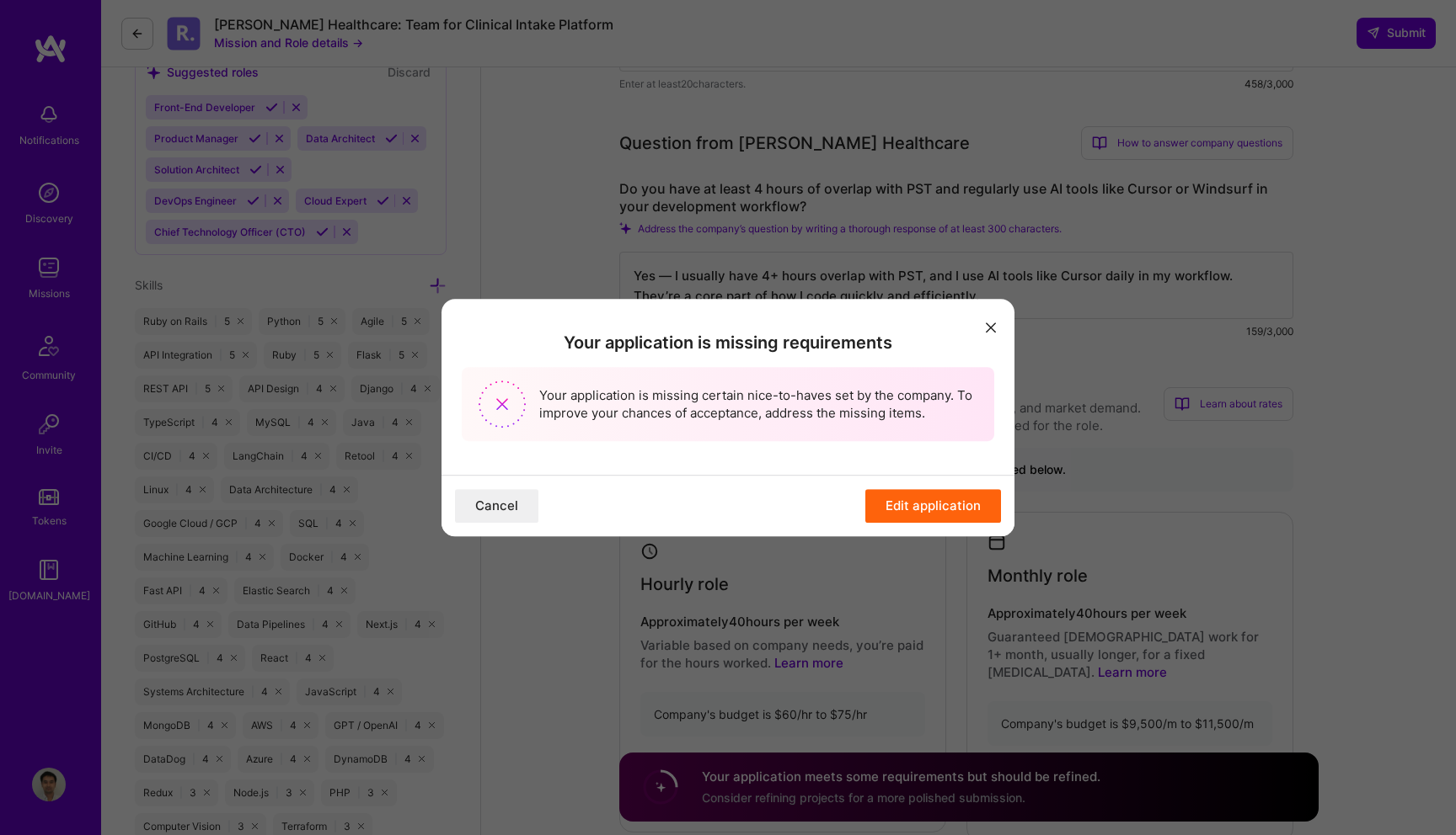
click at [988, 334] on button "modal" at bounding box center [991, 326] width 21 height 27
click at [1007, 309] on div "Your application is missing requirements Your application is missing certain ni…" at bounding box center [728, 387] width 573 height 176
click at [994, 320] on button "modal" at bounding box center [991, 326] width 21 height 27
click at [492, 511] on button "Cancel" at bounding box center [496, 506] width 83 height 34
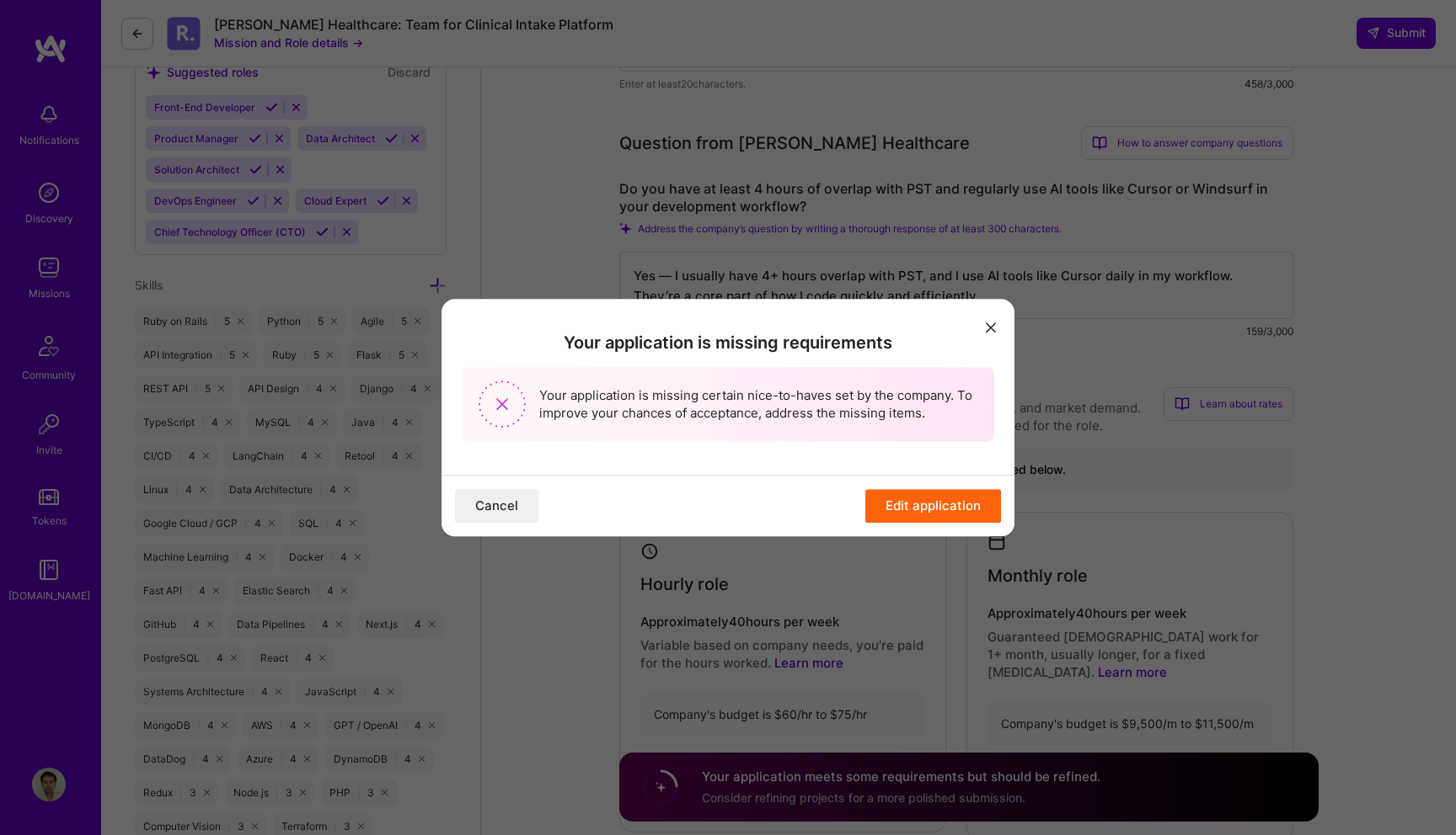
click at [492, 511] on button "Cancel" at bounding box center [496, 506] width 83 height 34
click at [944, 515] on button "Edit application" at bounding box center [933, 506] width 136 height 34
click at [949, 499] on button "Edit application" at bounding box center [933, 506] width 136 height 34
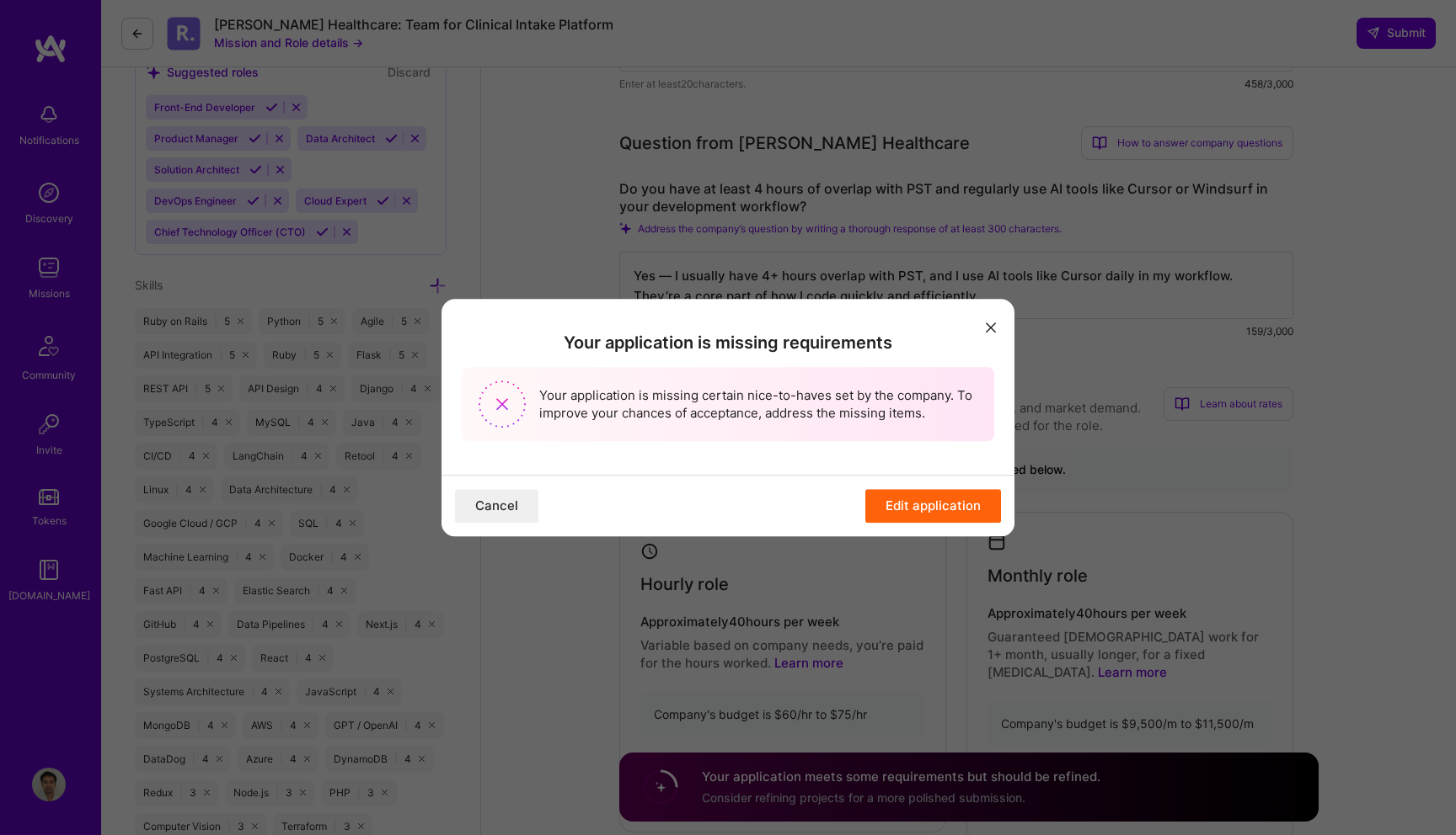
click at [949, 499] on button "Edit application" at bounding box center [933, 506] width 136 height 34
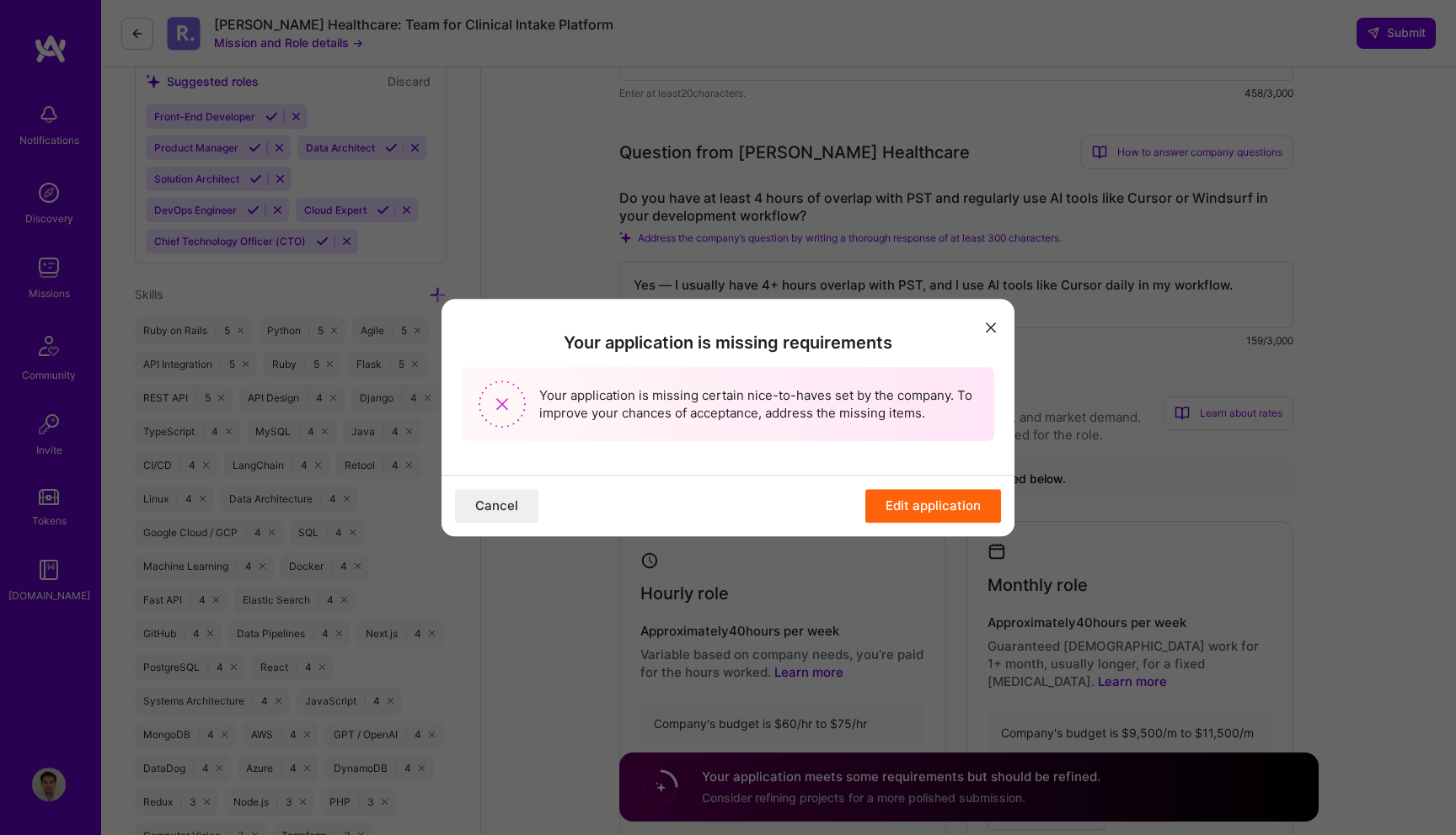
click at [910, 515] on button "Edit application" at bounding box center [933, 506] width 136 height 34
click at [996, 326] on button "modal" at bounding box center [991, 326] width 21 height 27
click at [950, 493] on button "Edit application" at bounding box center [933, 506] width 136 height 34
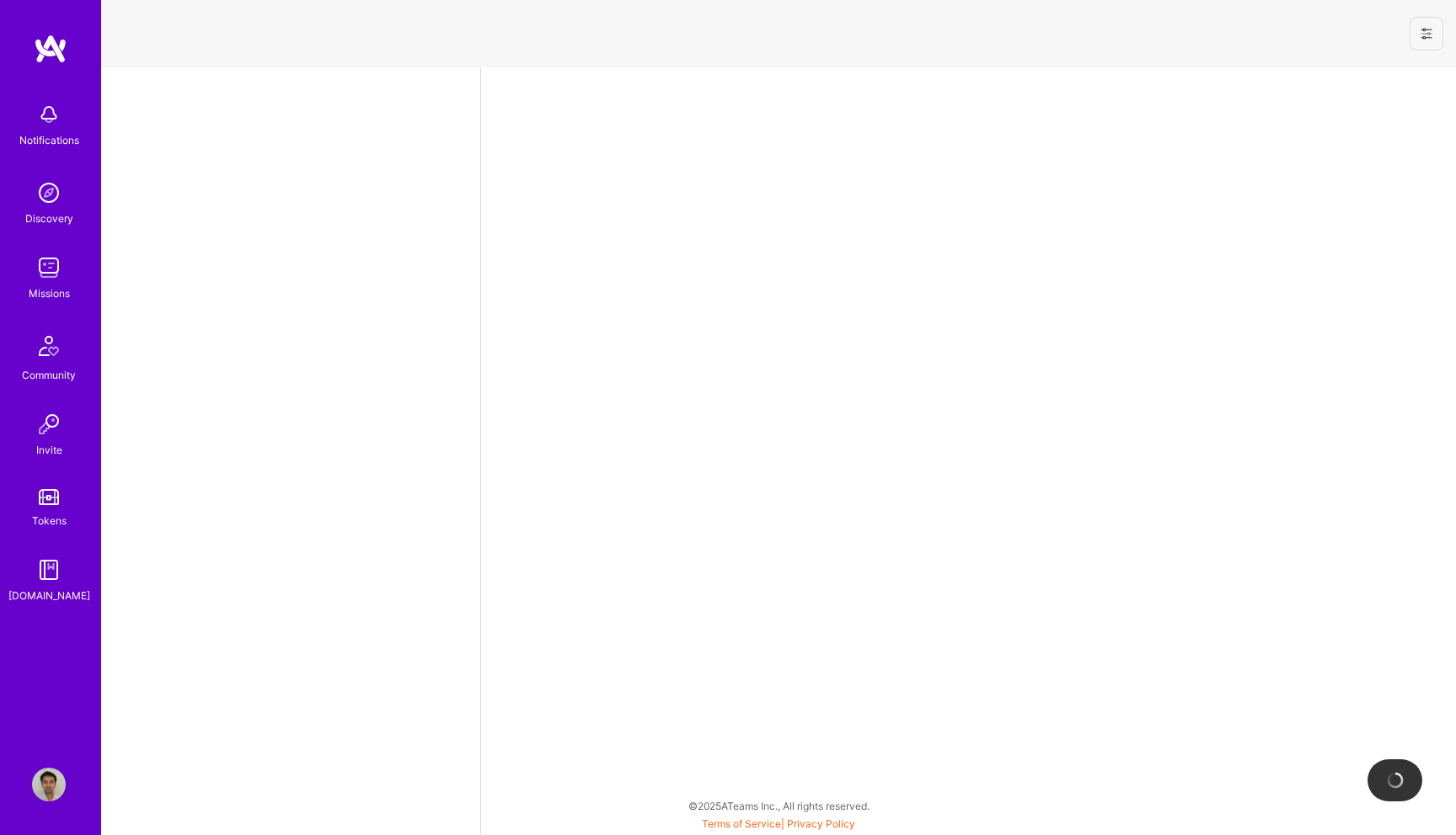
select select "US"
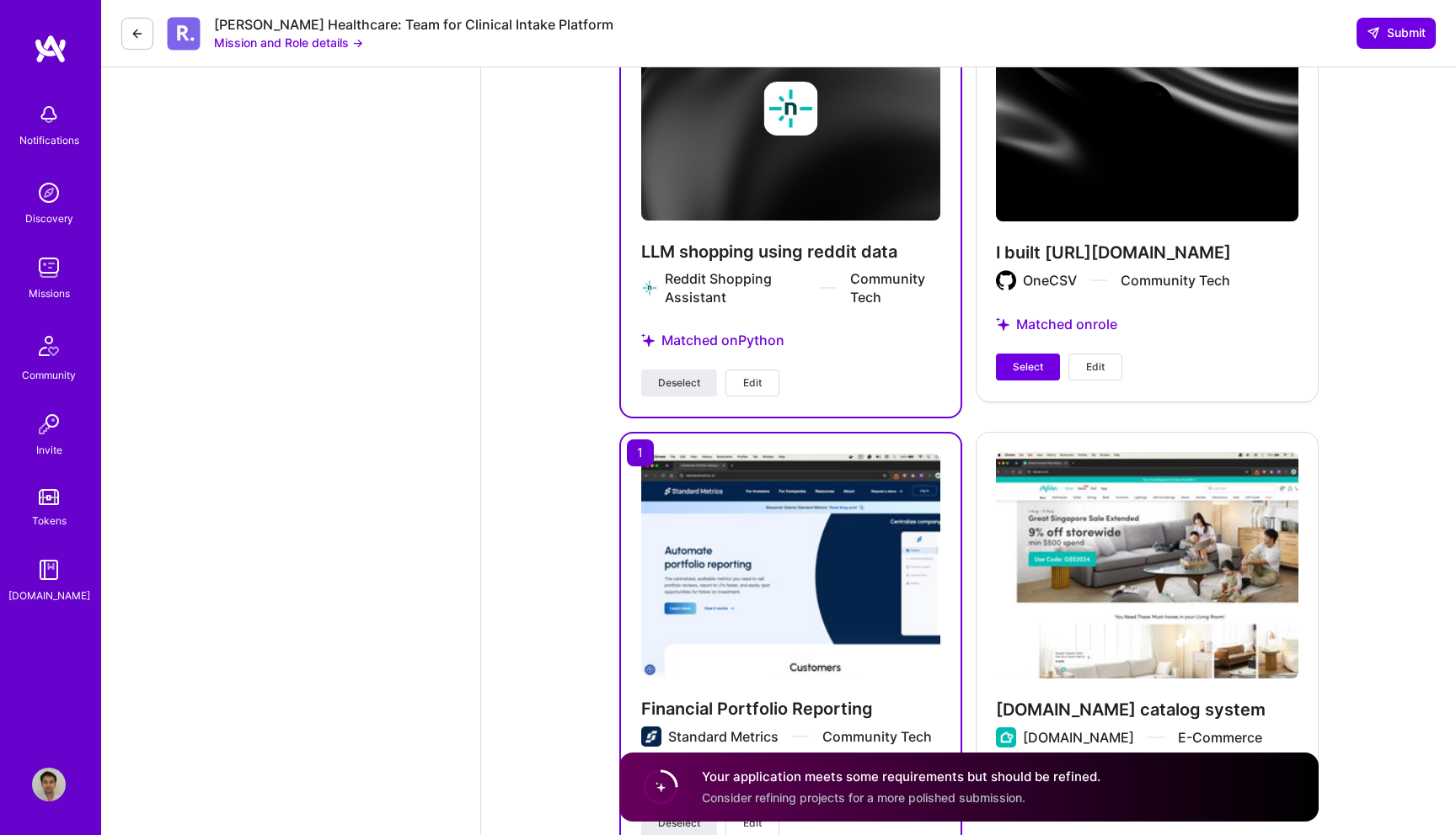
scroll to position [2396, 0]
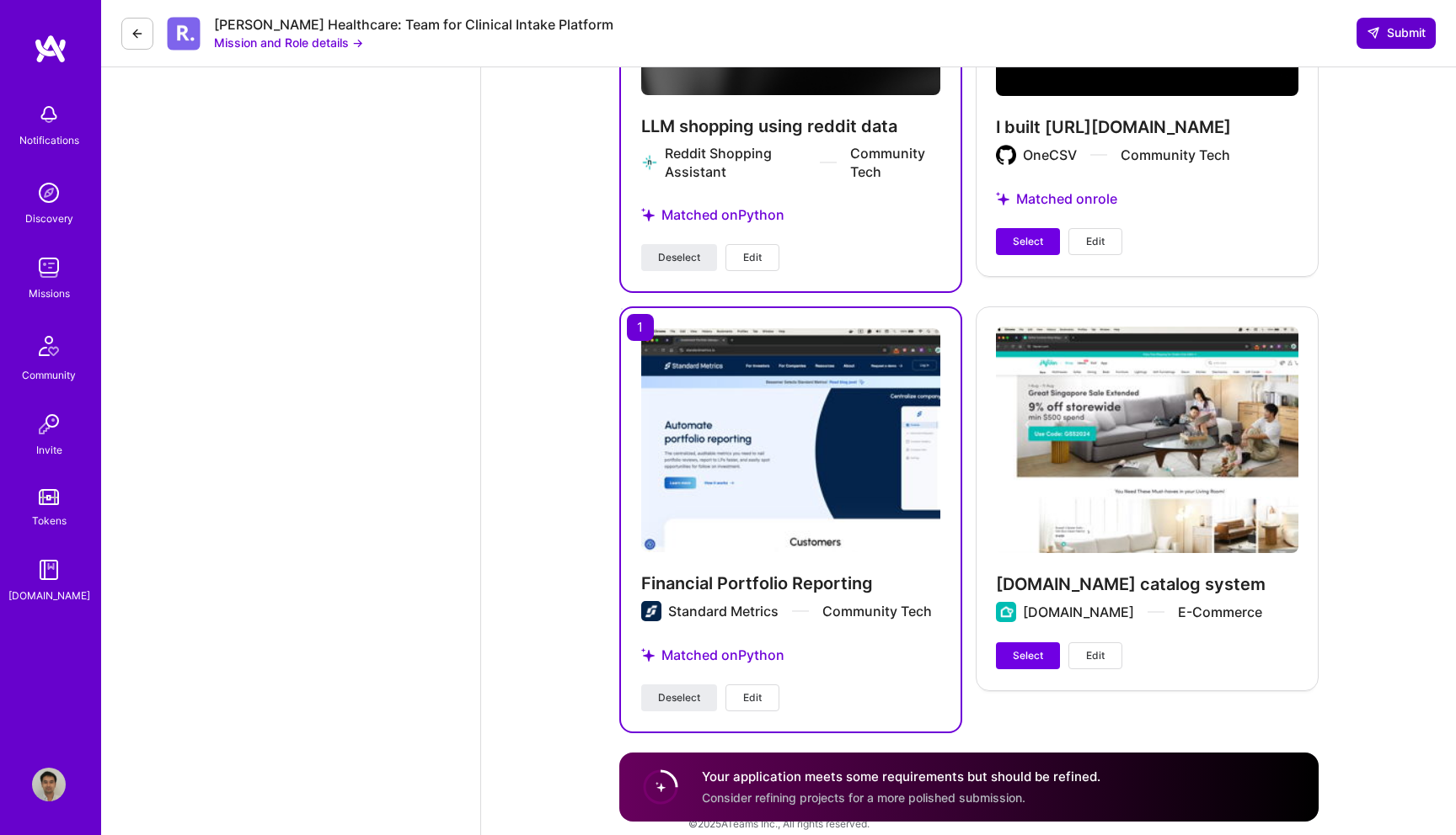
click at [1398, 21] on button "Submit" at bounding box center [1396, 33] width 79 height 30
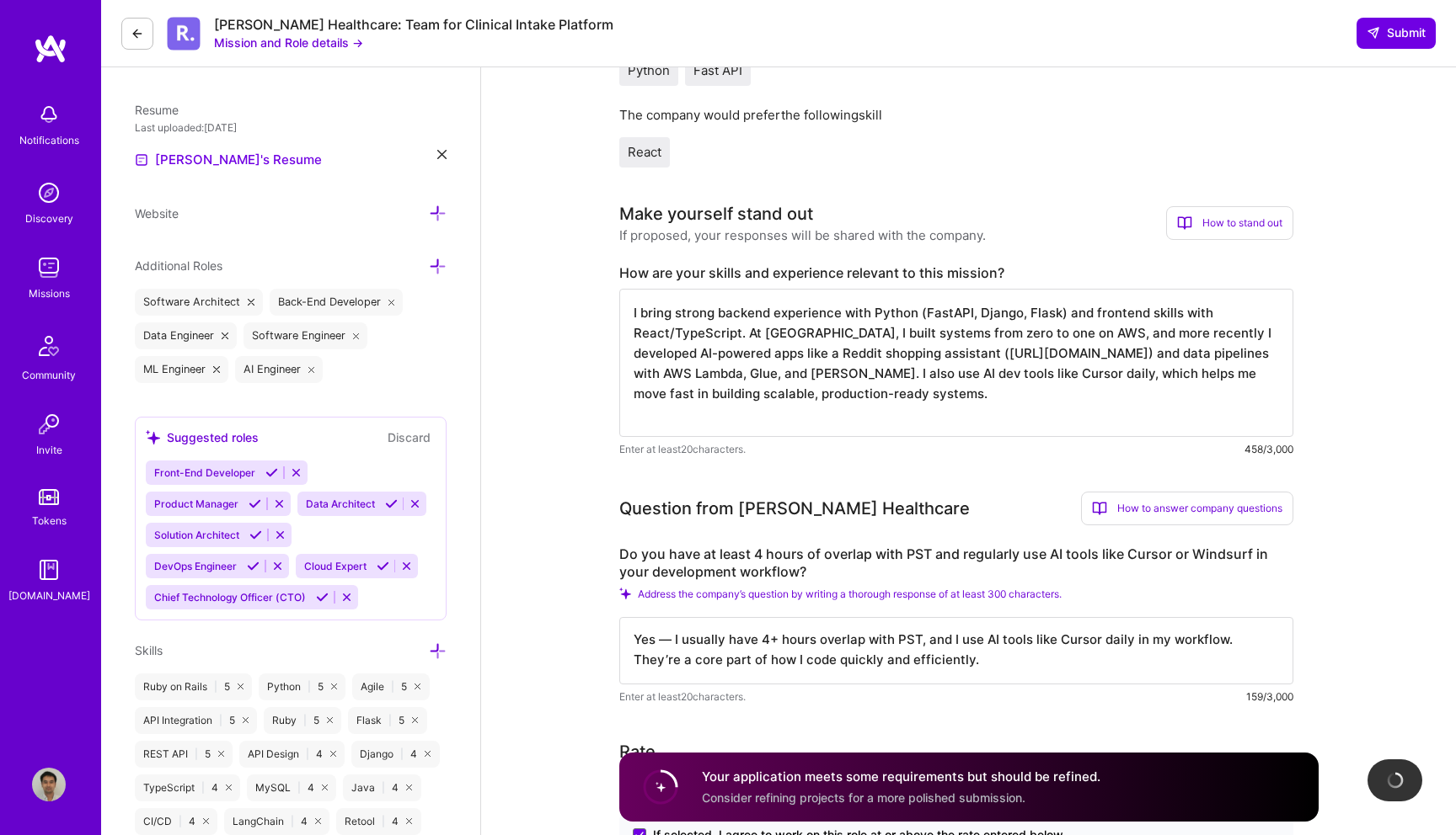
scroll to position [369, 0]
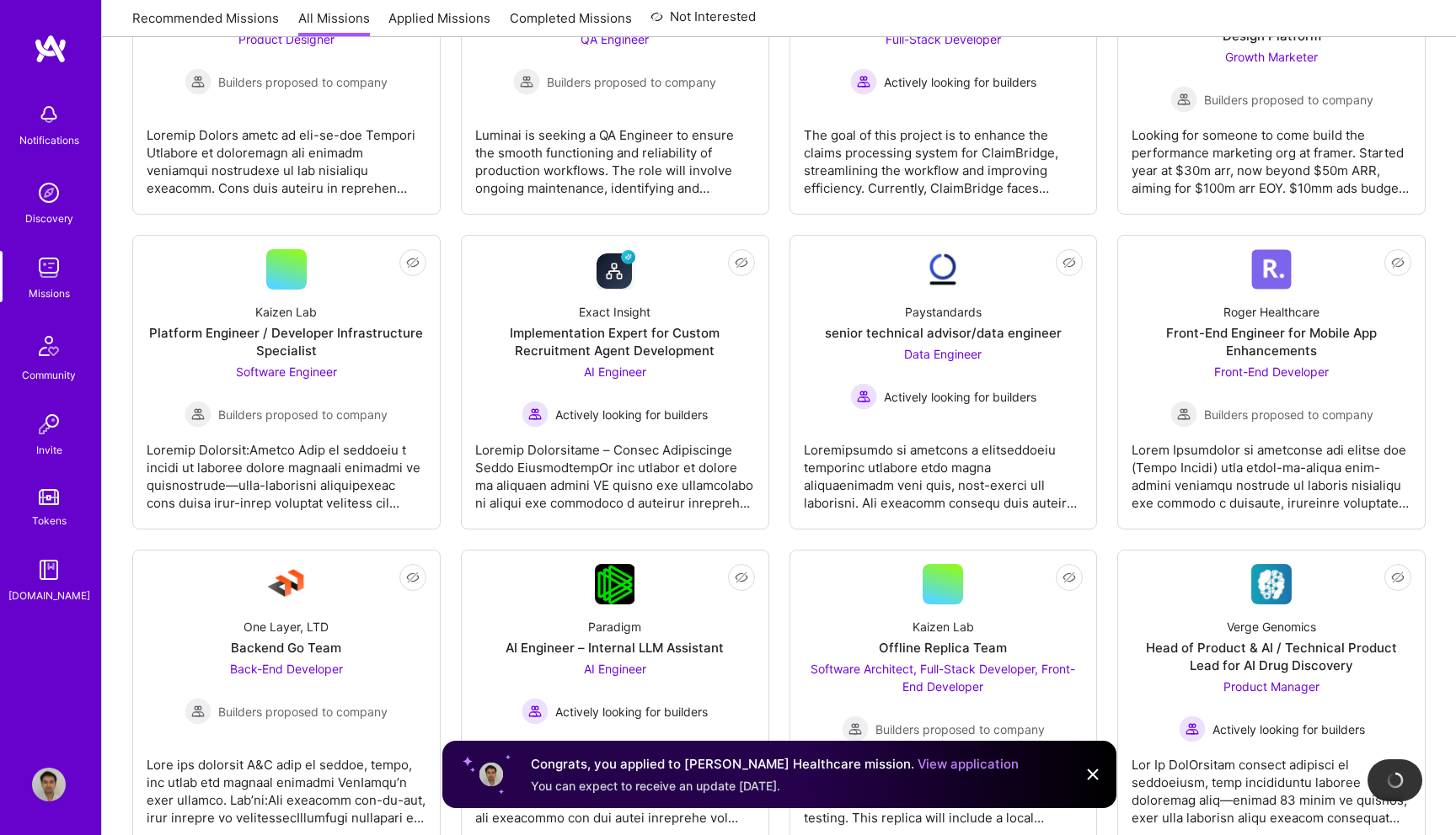
scroll to position [411, 0]
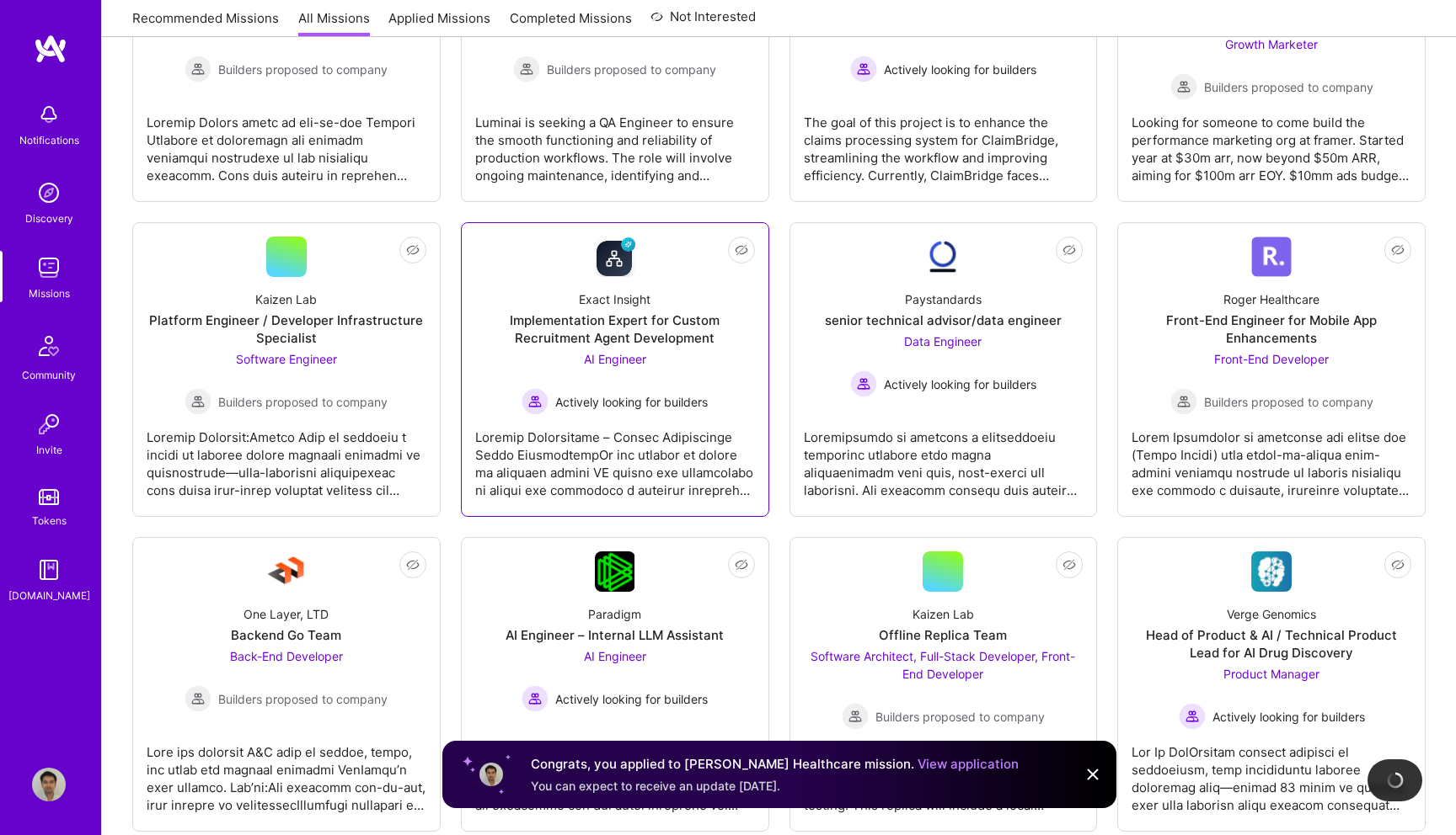
click at [627, 365] on span "AI Engineer" at bounding box center [615, 359] width 63 height 15
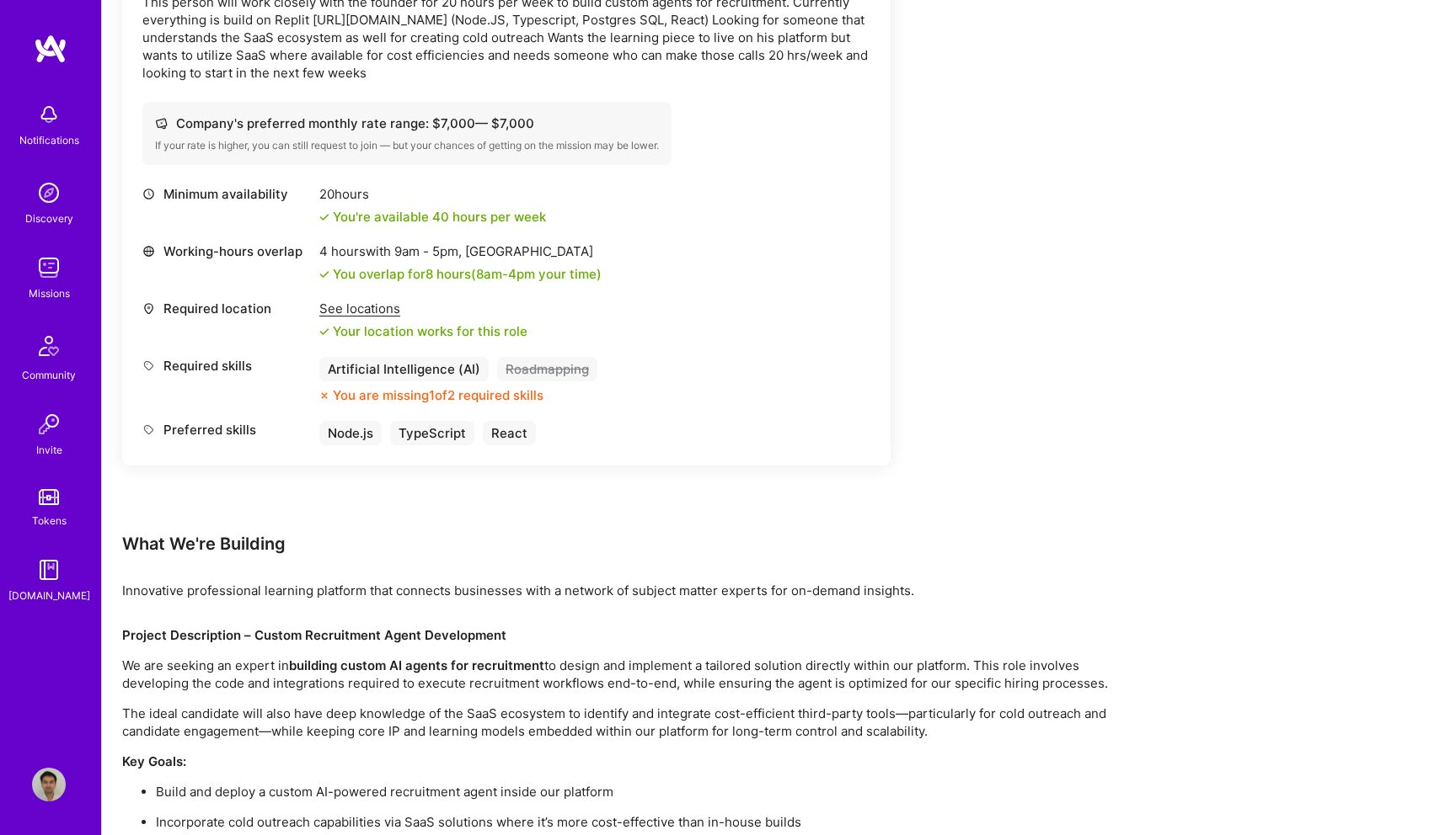
scroll to position [670, 0]
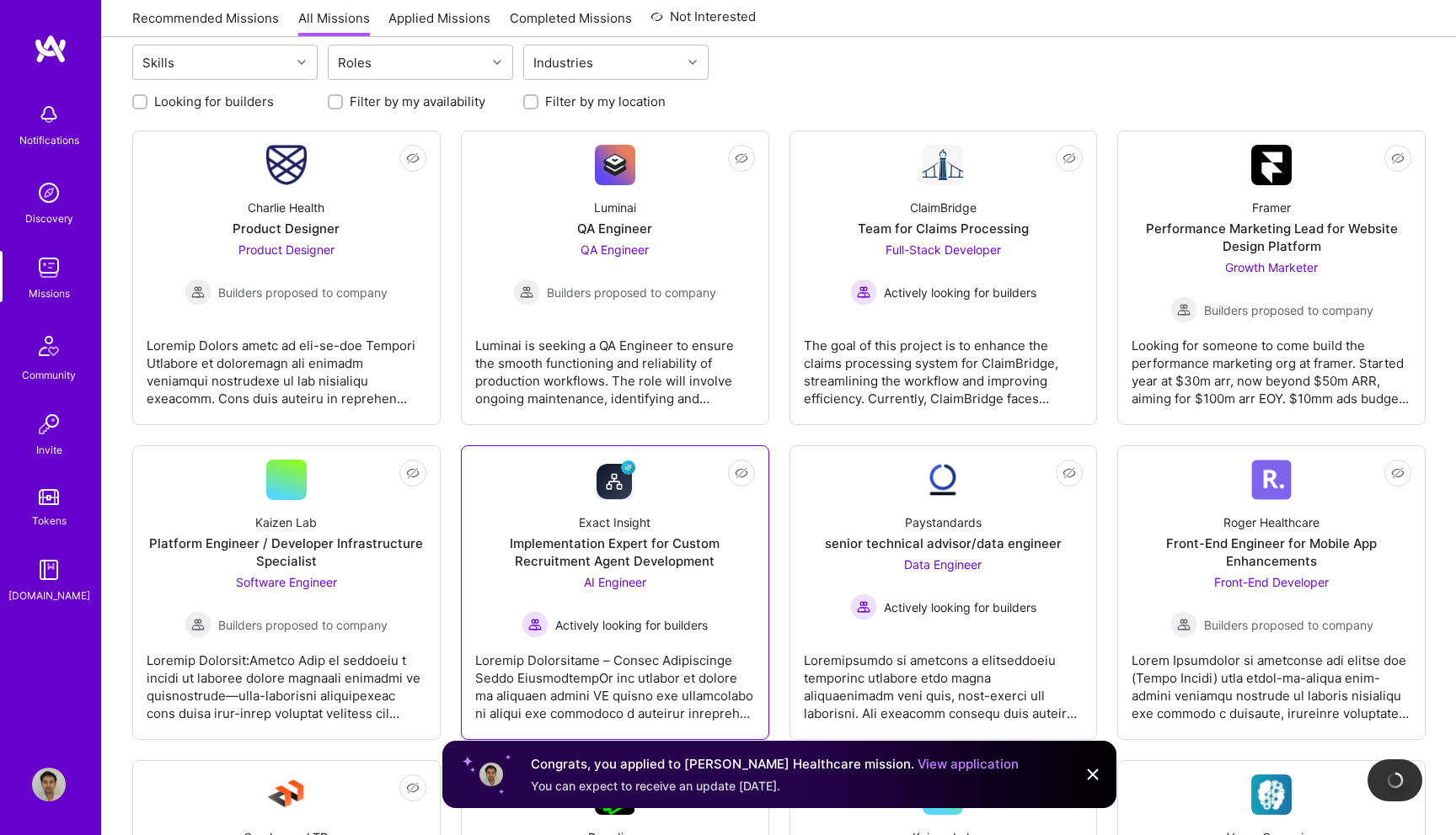
scroll to position [186, 0]
